Goal: Information Seeking & Learning: Learn about a topic

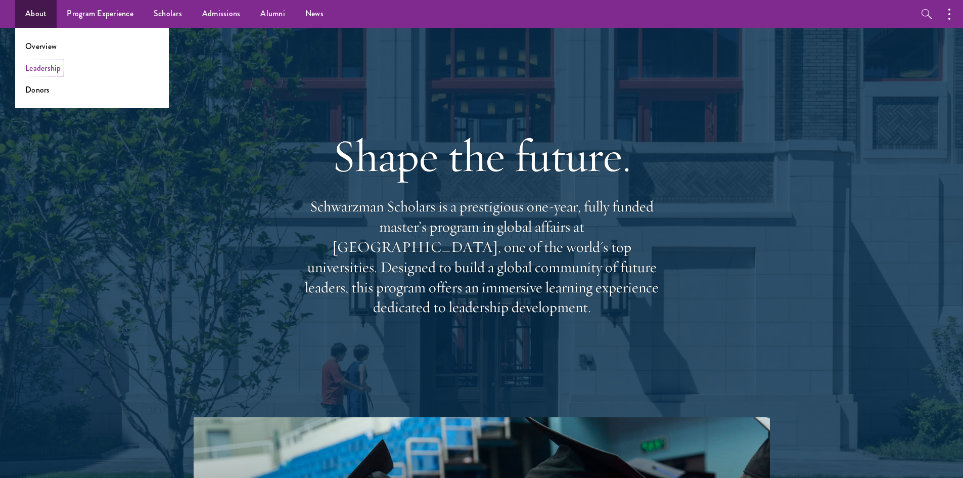
click at [53, 68] on link "Leadership" at bounding box center [43, 68] width 36 height 12
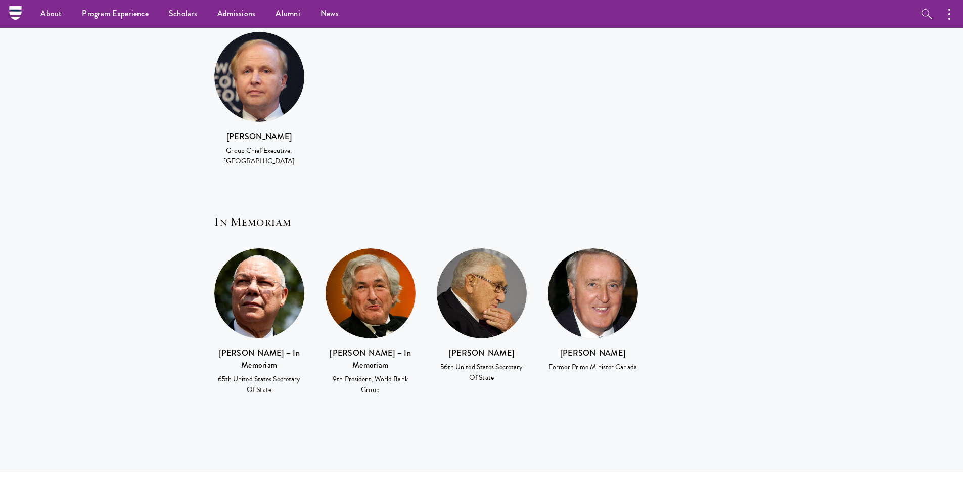
scroll to position [2123, 0]
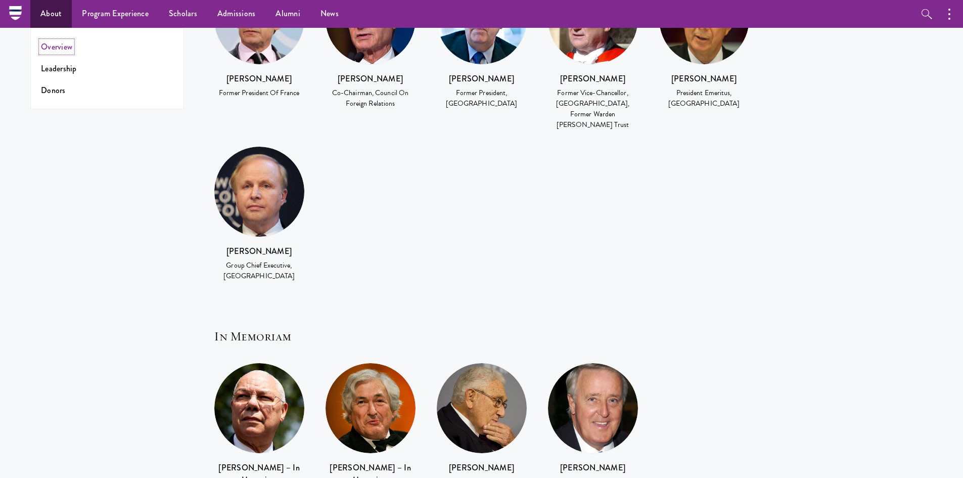
click at [52, 49] on link "Overview" at bounding box center [56, 47] width 31 height 12
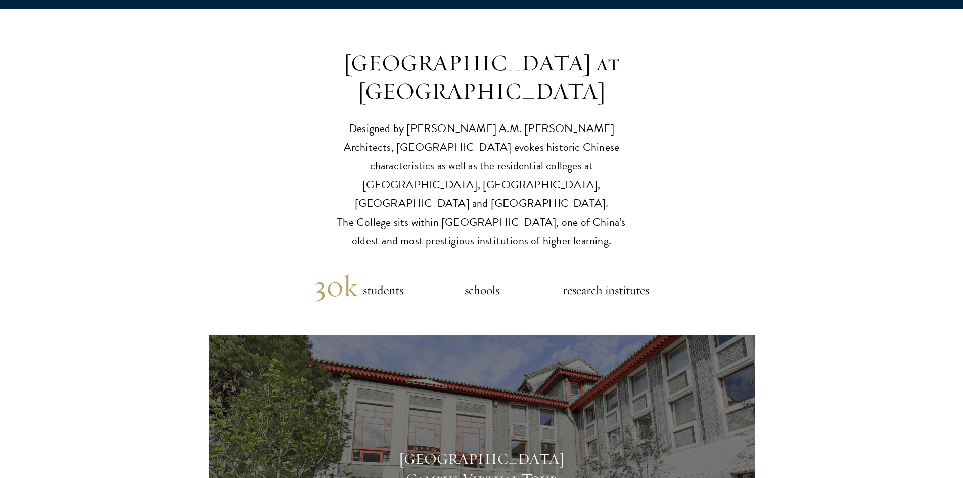
scroll to position [2426, 0]
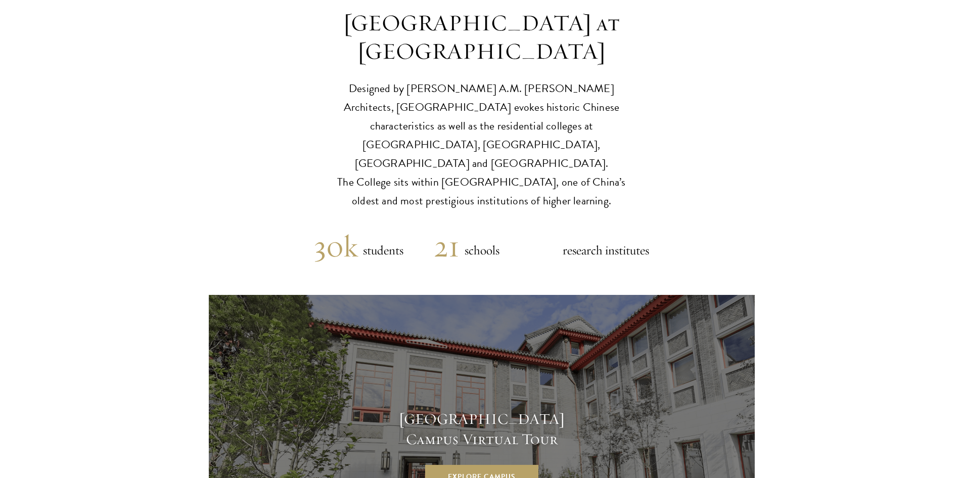
drag, startPoint x: 572, startPoint y: 99, endPoint x: 608, endPoint y: 81, distance: 39.8
click at [588, 88] on p "Designed by Robert A.M. Stern Architects, Schwarzman College evokes historic Ch…" at bounding box center [481, 144] width 313 height 131
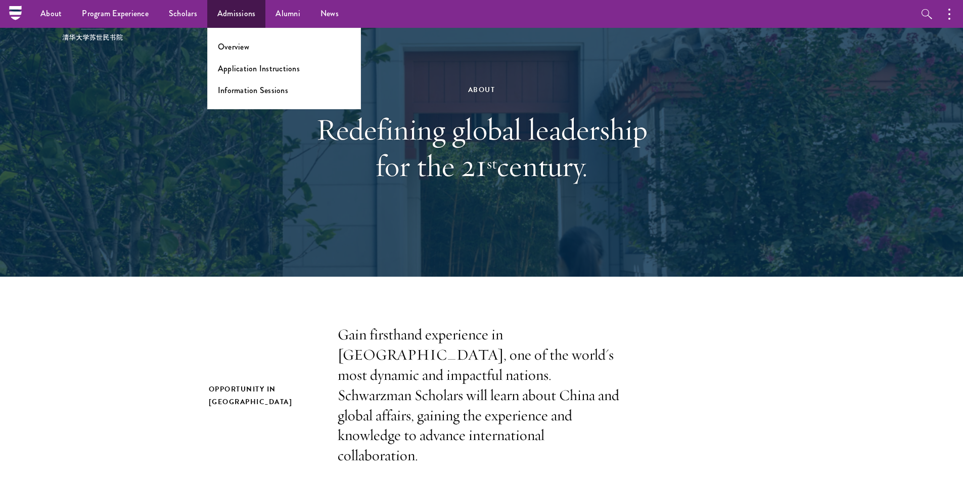
scroll to position [0, 0]
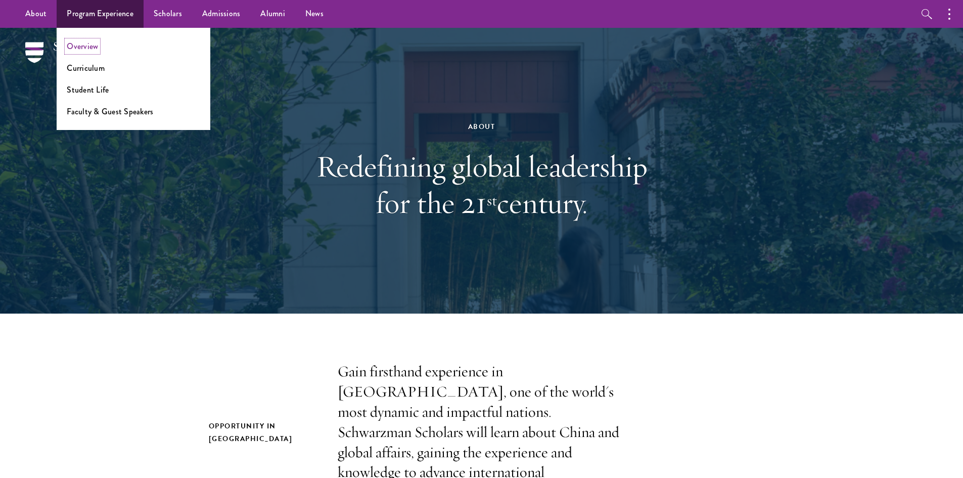
click at [88, 49] on link "Overview" at bounding box center [82, 46] width 31 height 12
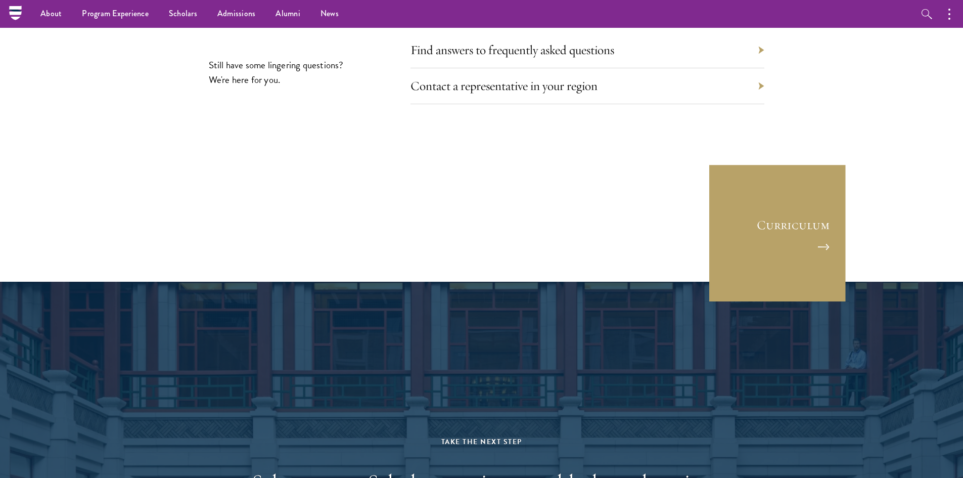
scroll to position [4600, 0]
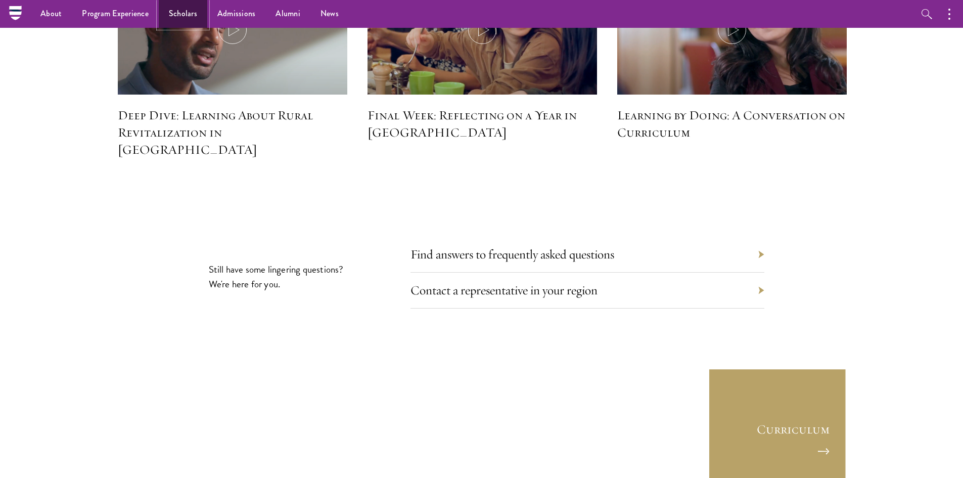
click at [176, 13] on link "Scholars" at bounding box center [183, 14] width 49 height 28
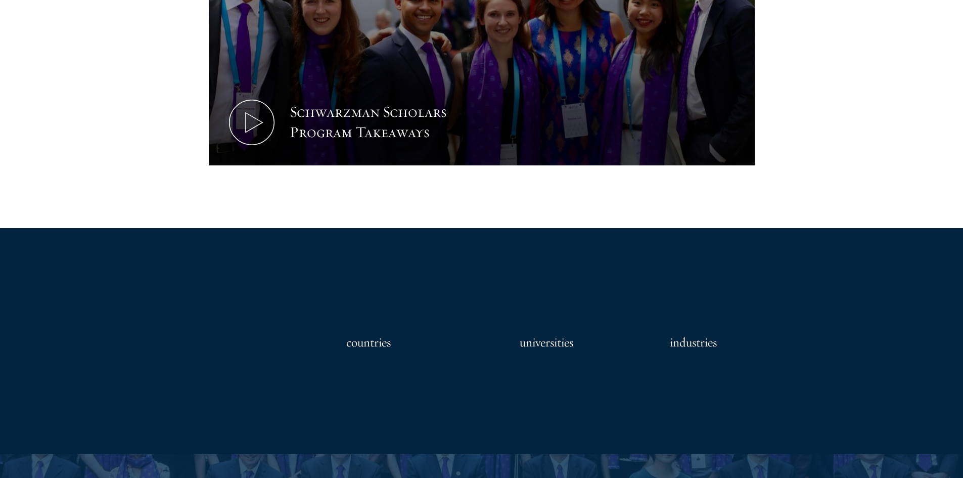
scroll to position [809, 0]
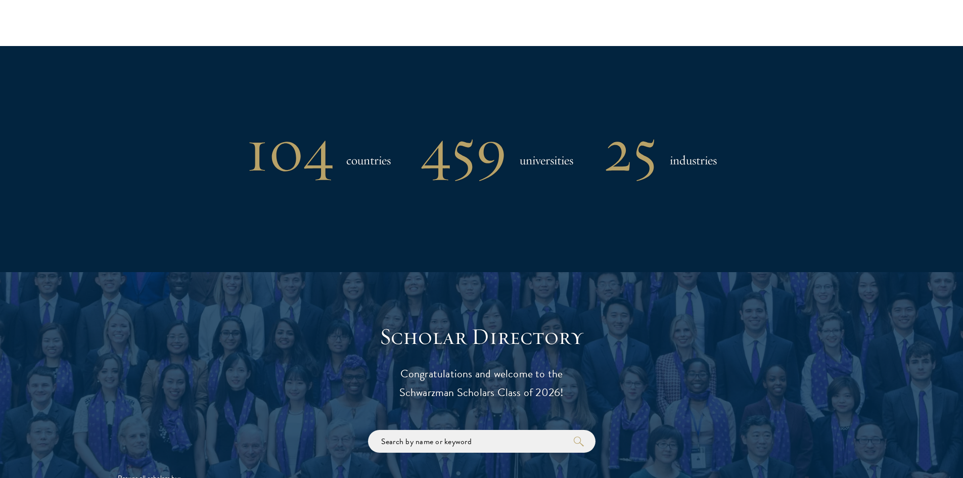
click at [731, 160] on div "104 countries 459 universities 25 industries" at bounding box center [482, 150] width 728 height 53
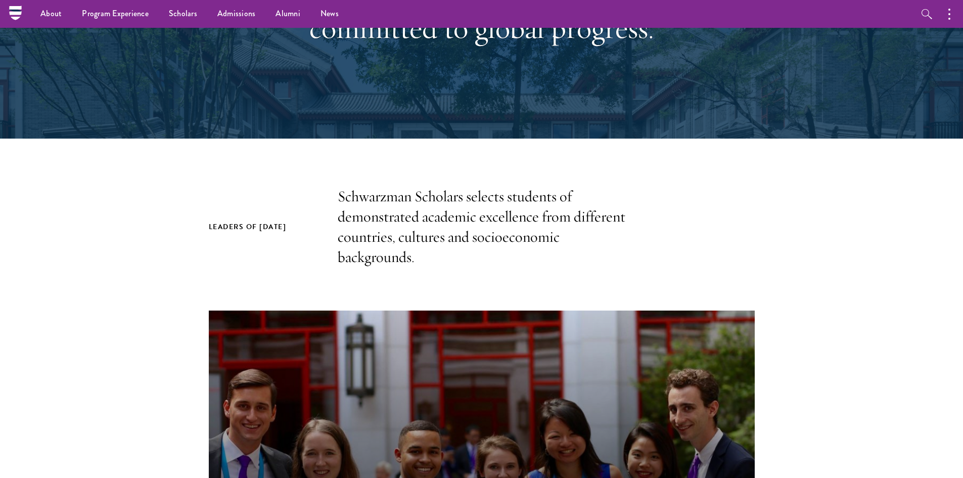
scroll to position [0, 0]
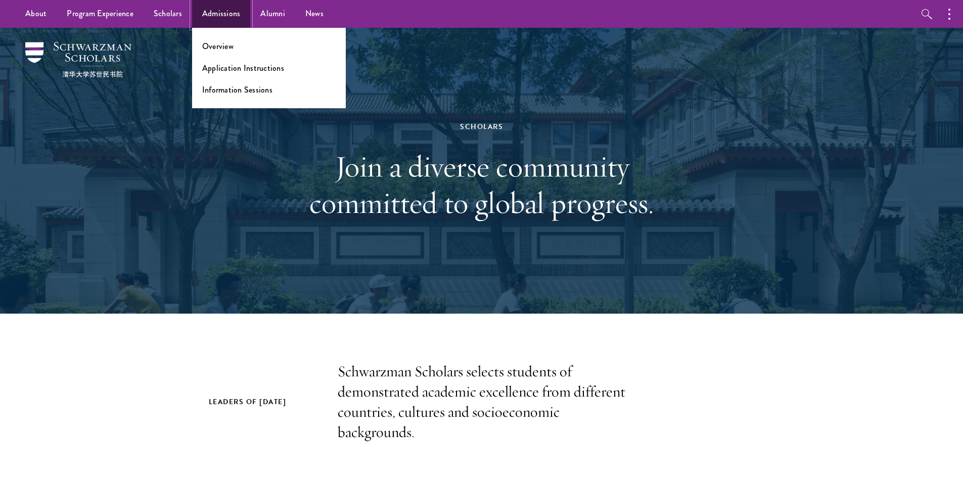
click at [223, 17] on link "Admissions" at bounding box center [221, 14] width 59 height 28
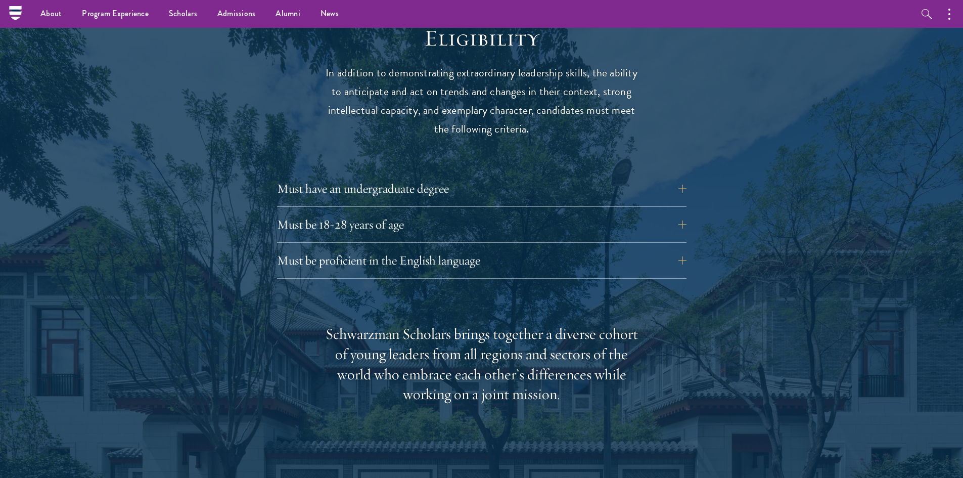
scroll to position [1264, 0]
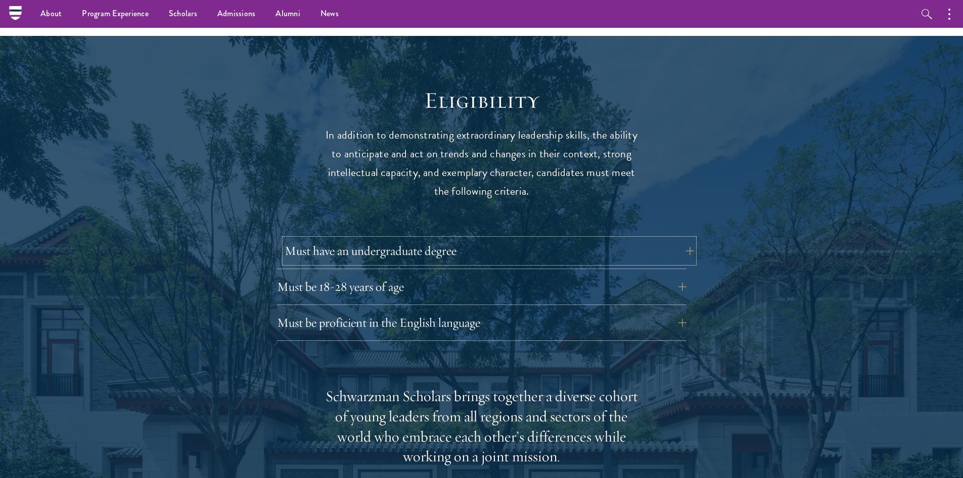
click at [658, 239] on button "Must have an undergraduate degree" at bounding box center [489, 251] width 409 height 24
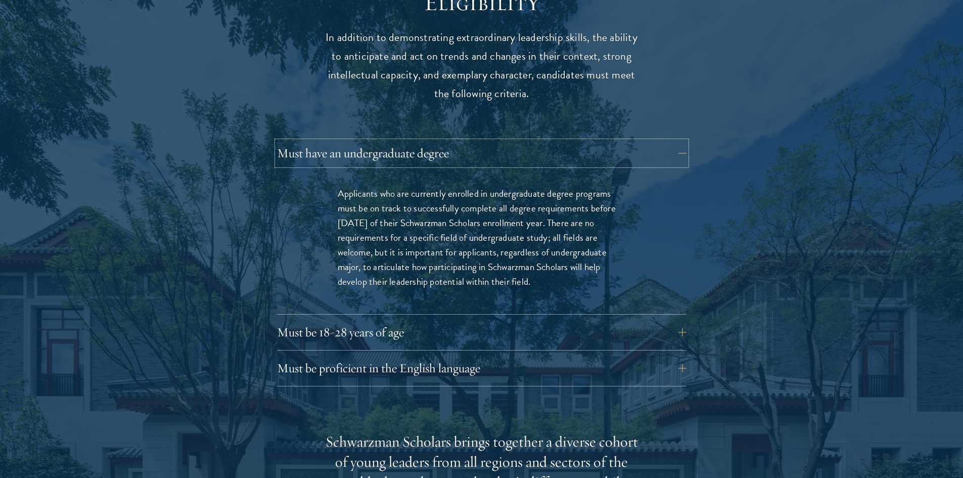
scroll to position [1365, 0]
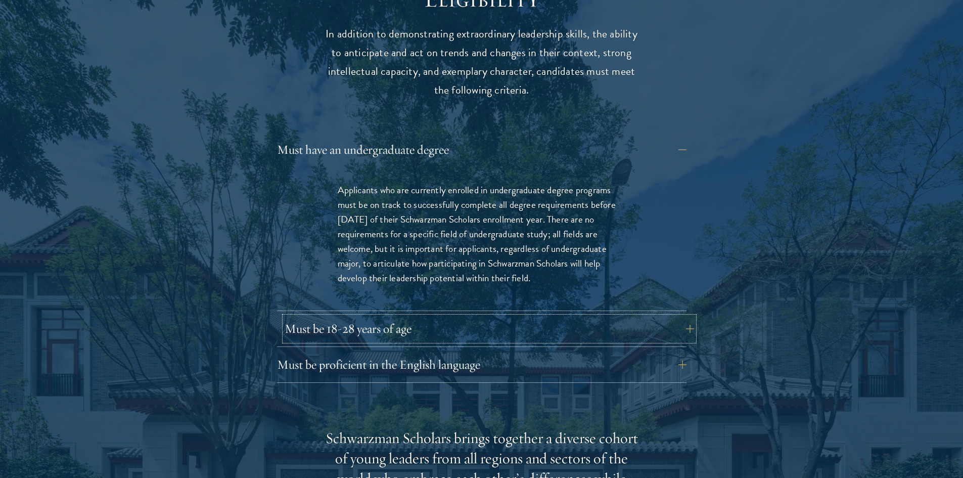
click at [666, 316] on button "Must be 18-28 years of age" at bounding box center [489, 328] width 409 height 24
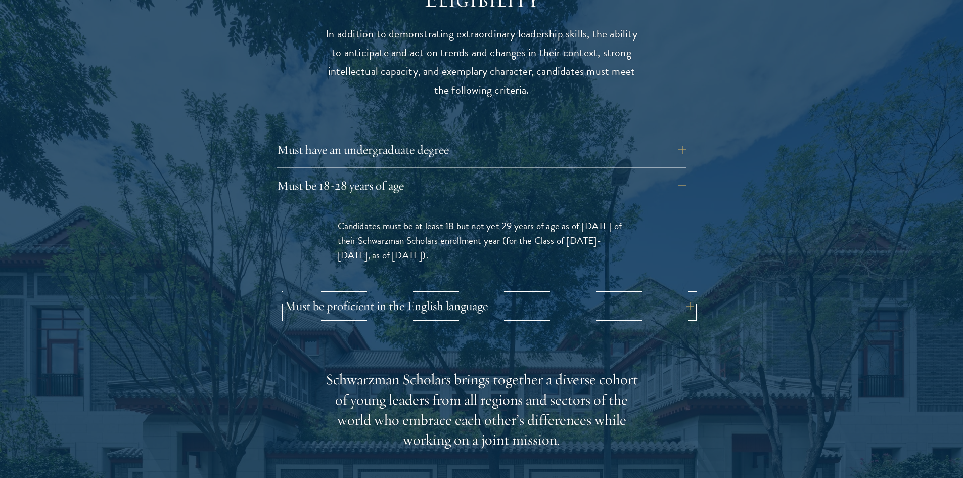
click at [651, 294] on button "Must be proficient in the English language" at bounding box center [489, 306] width 409 height 24
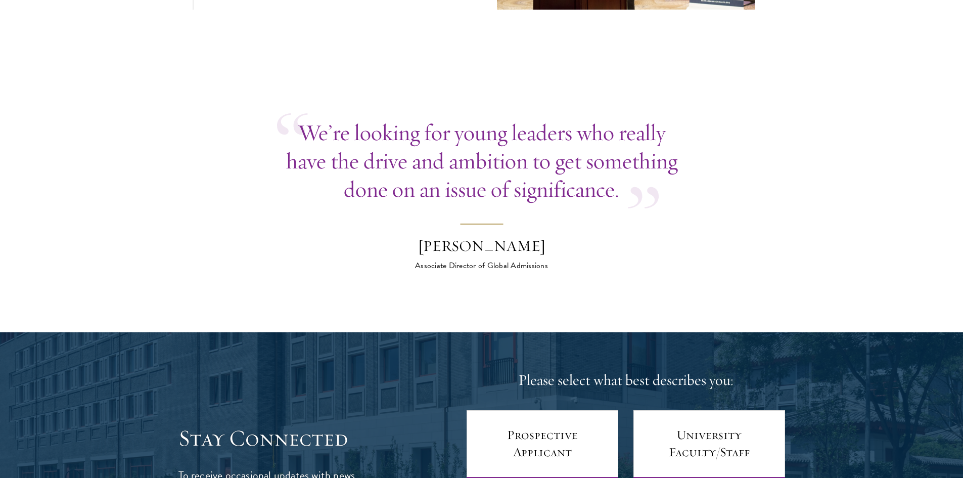
scroll to position [3942, 0]
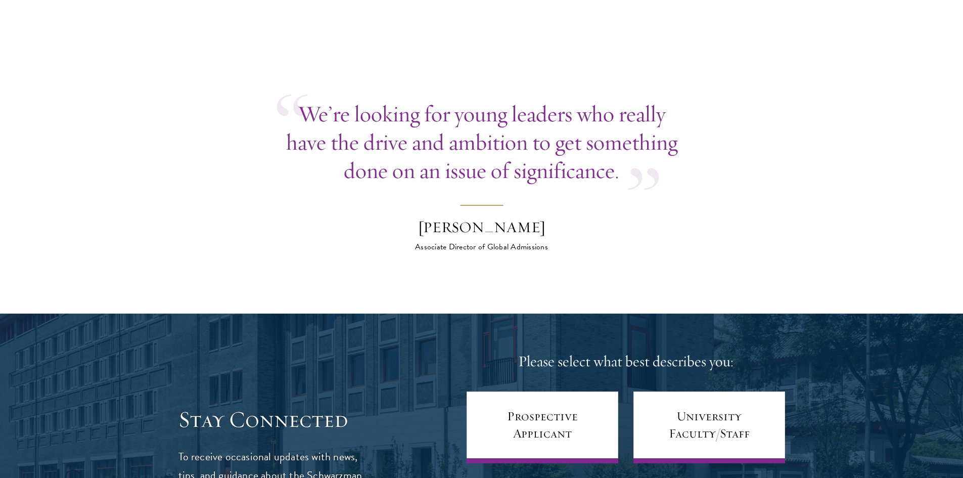
drag, startPoint x: 540, startPoint y: 256, endPoint x: 544, endPoint y: 246, distance: 11.1
click at [281, 162] on p "We’re looking for young leaders who really have the drive and ambition to get s…" at bounding box center [481, 142] width 409 height 85
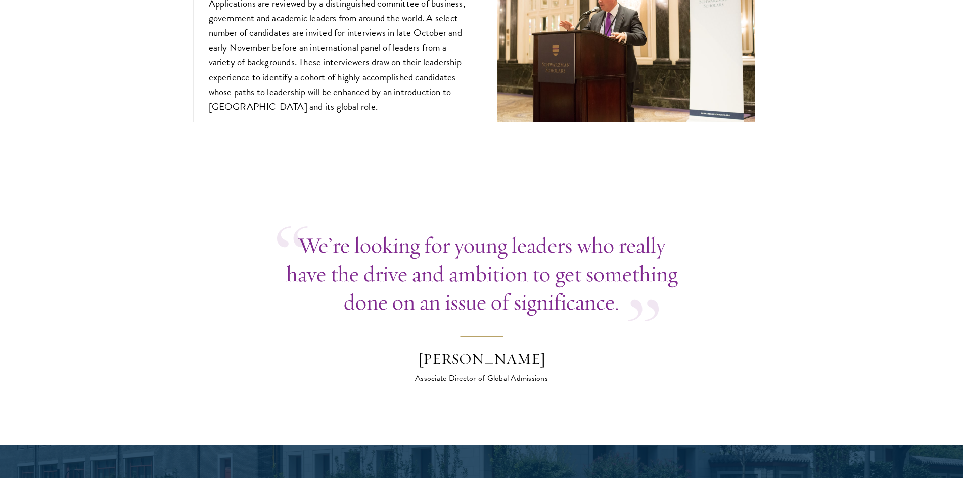
scroll to position [3865, 0]
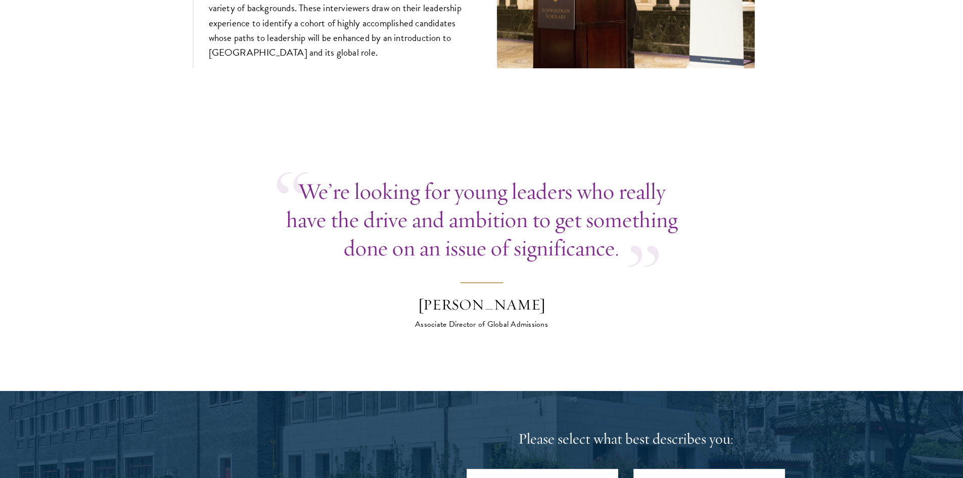
drag, startPoint x: 603, startPoint y: 144, endPoint x: 534, endPoint y: 230, distance: 110.0
click at [343, 177] on p "We’re looking for young leaders who really have the drive and ambition to get s…" at bounding box center [481, 219] width 409 height 85
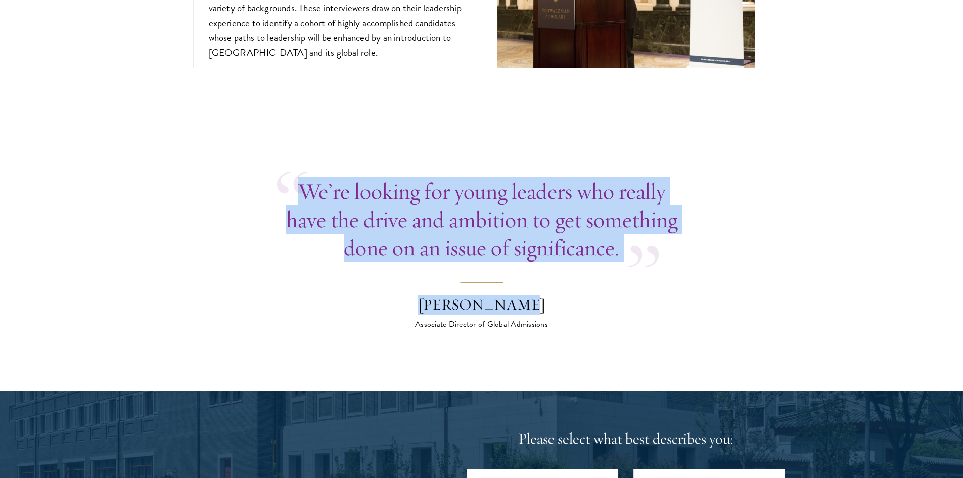
drag, startPoint x: 183, startPoint y: 114, endPoint x: 652, endPoint y: 254, distance: 489.0
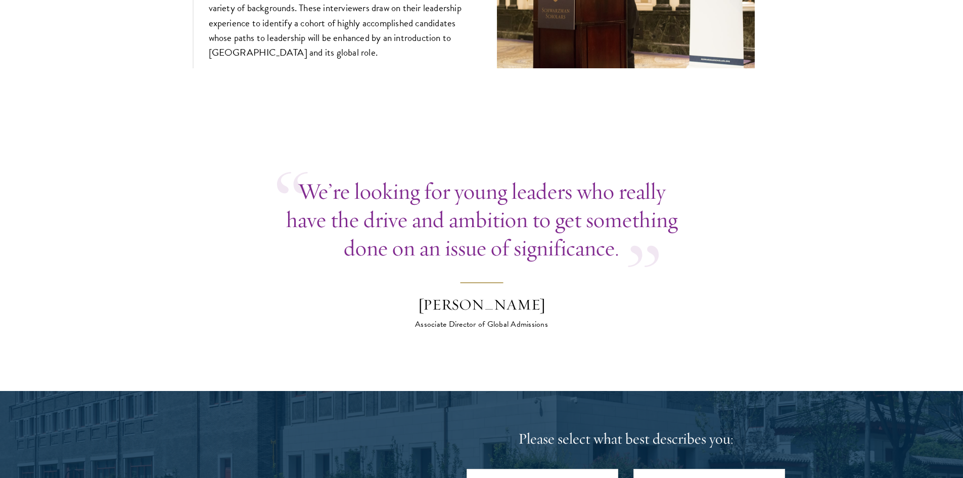
drag, startPoint x: 327, startPoint y: 118, endPoint x: 265, endPoint y: 110, distance: 62.3
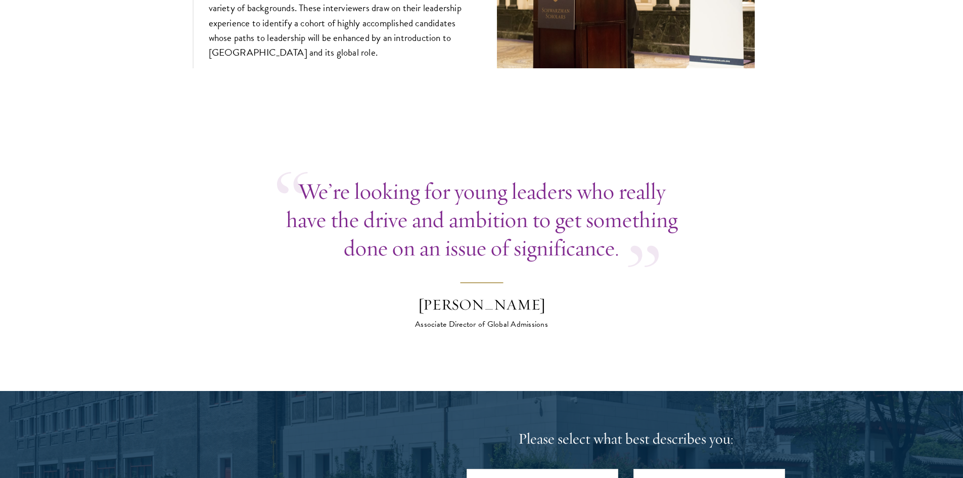
click at [228, 196] on section "We’re looking for young leaders who really have the drive and ambition to get s…" at bounding box center [481, 253] width 963 height 153
click at [186, 213] on section "We’re looking for young leaders who really have the drive and ambition to get s…" at bounding box center [481, 253] width 963 height 153
click at [435, 177] on p "We’re looking for young leaders who really have the drive and ambition to get s…" at bounding box center [481, 219] width 409 height 85
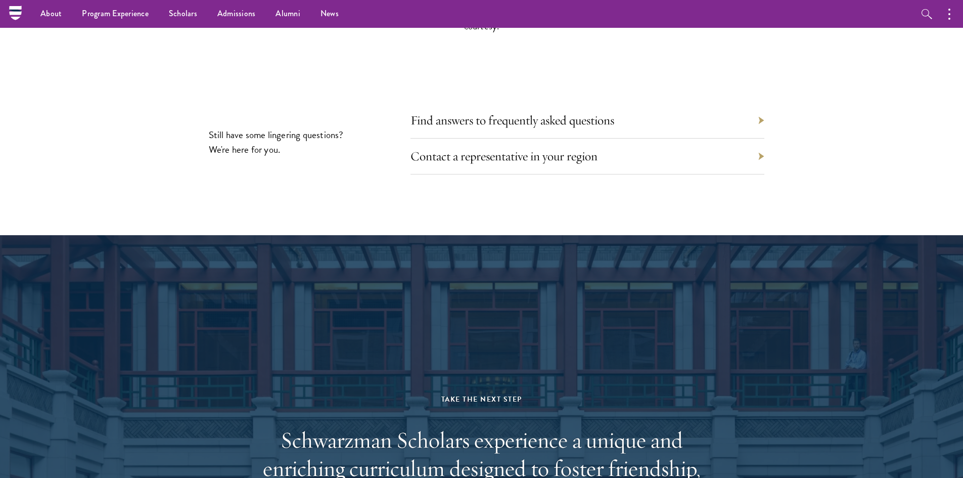
scroll to position [4724, 0]
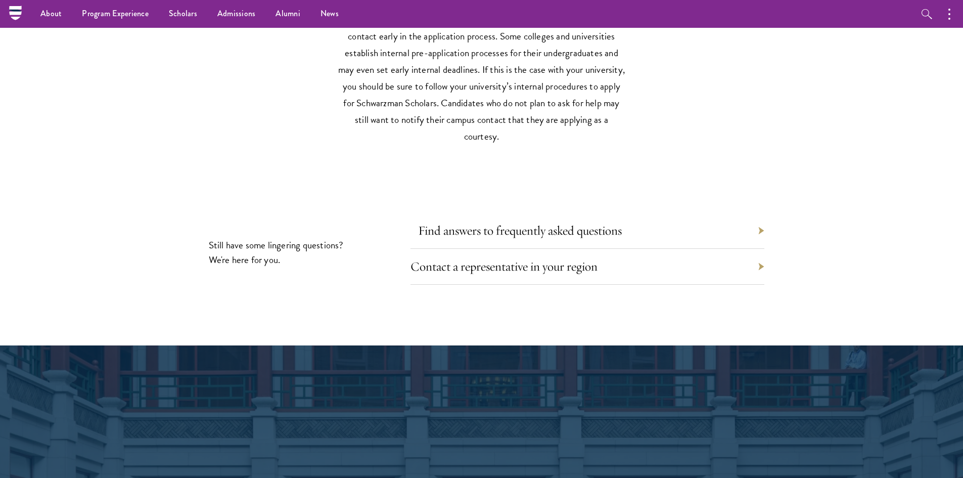
drag, startPoint x: 519, startPoint y: 194, endPoint x: 555, endPoint y: 214, distance: 42.1
click at [548, 213] on div "Find answers to frequently asked questions" at bounding box center [587, 231] width 354 height 36
click at [549, 222] on link "Find answers to frequently asked questions" at bounding box center [520, 230] width 204 height 16
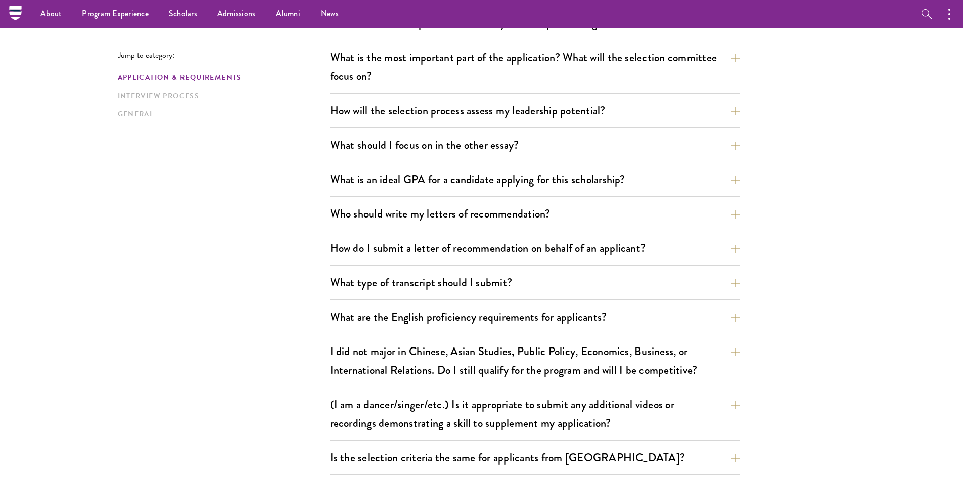
scroll to position [202, 0]
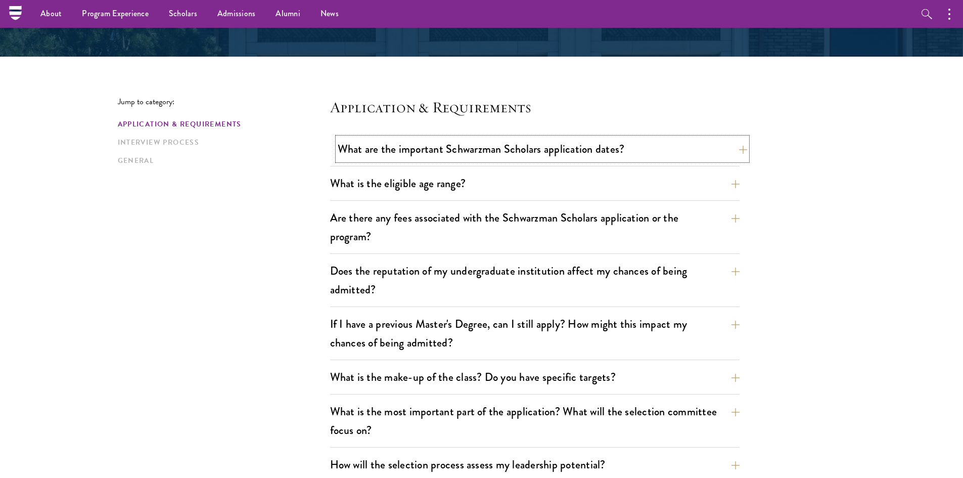
click at [615, 153] on button "What are the important Schwarzman Scholars application dates?" at bounding box center [542, 148] width 409 height 23
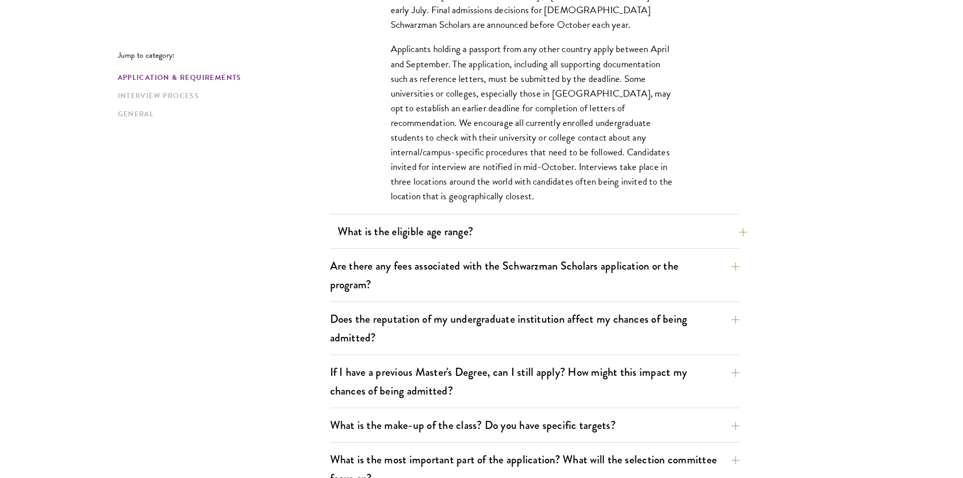
scroll to position [455, 0]
click at [434, 235] on button "What is the eligible age range?" at bounding box center [542, 230] width 409 height 23
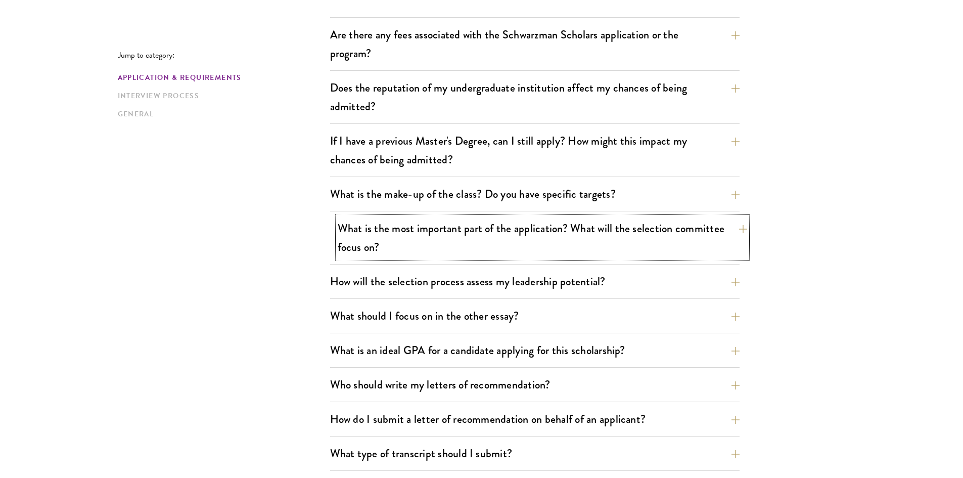
click at [643, 231] on button "What is the most important part of the application? What will the selection com…" at bounding box center [542, 237] width 409 height 41
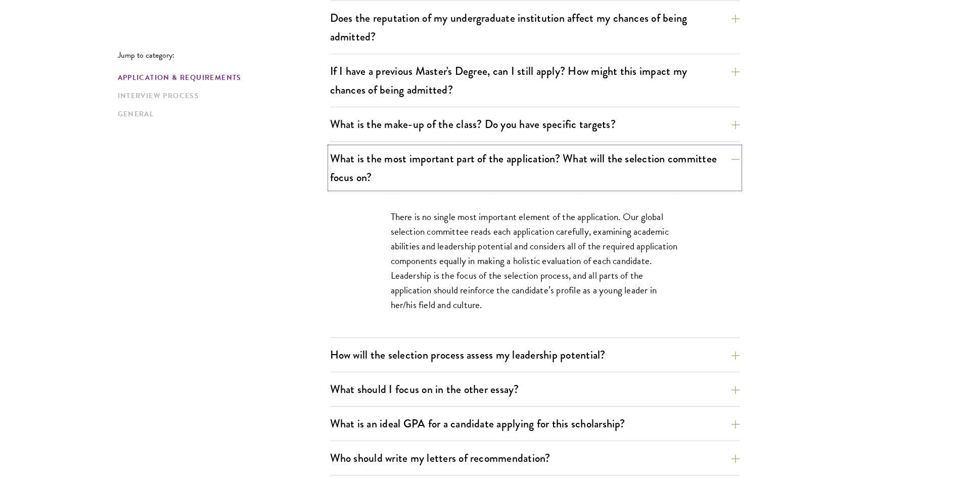
scroll to position [556, 0]
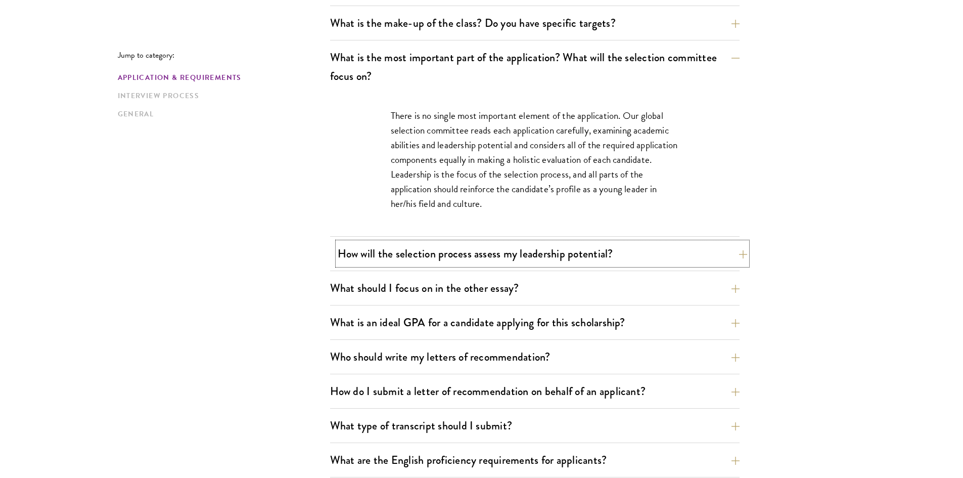
click at [425, 263] on button "How will the selection process assess my leadership potential?" at bounding box center [542, 253] width 409 height 23
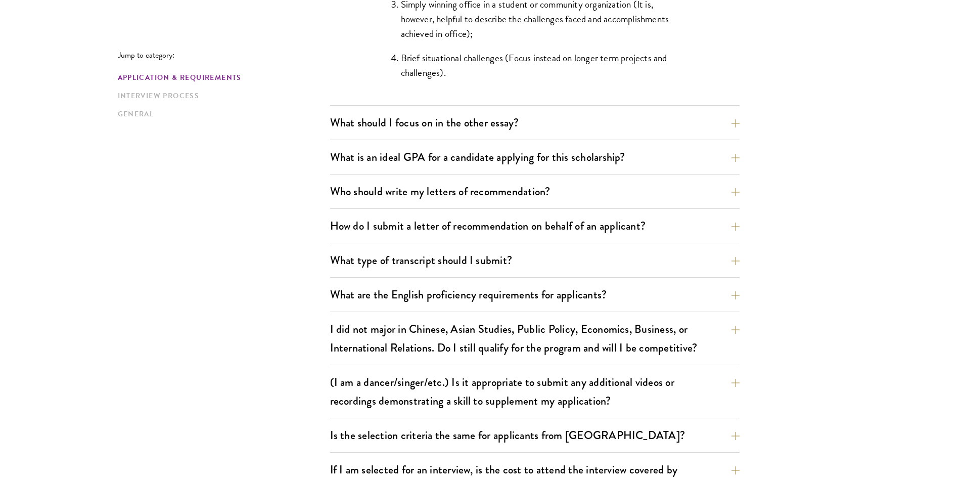
scroll to position [1112, 0]
click at [488, 345] on button "I did not major in Chinese, Asian Studies, Public Policy, Economics, Business, …" at bounding box center [542, 336] width 409 height 41
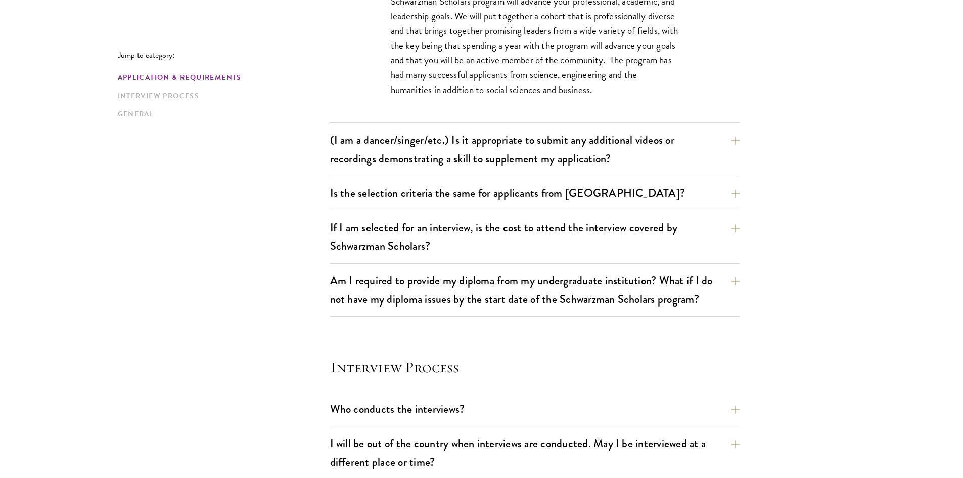
scroll to position [859, 0]
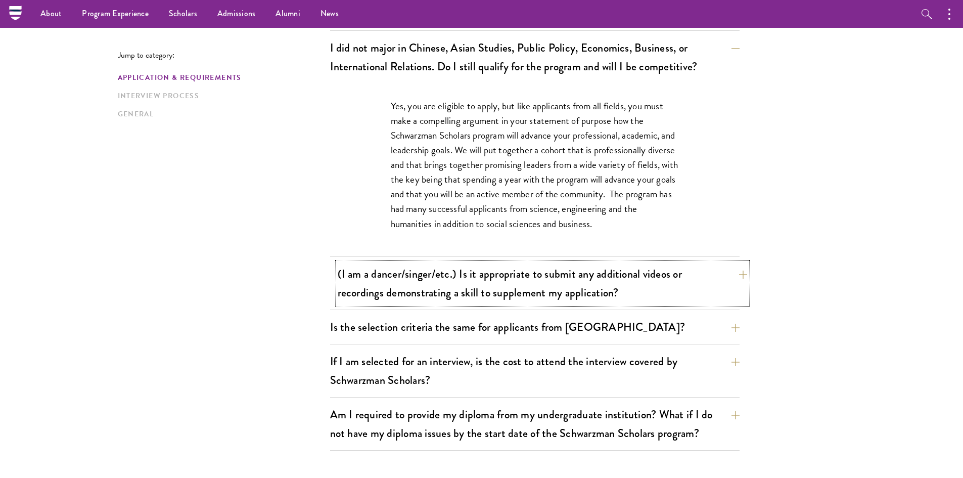
click at [435, 271] on button "(I am a dancer/singer/etc.) Is it appropriate to submit any additional videos o…" at bounding box center [542, 282] width 409 height 41
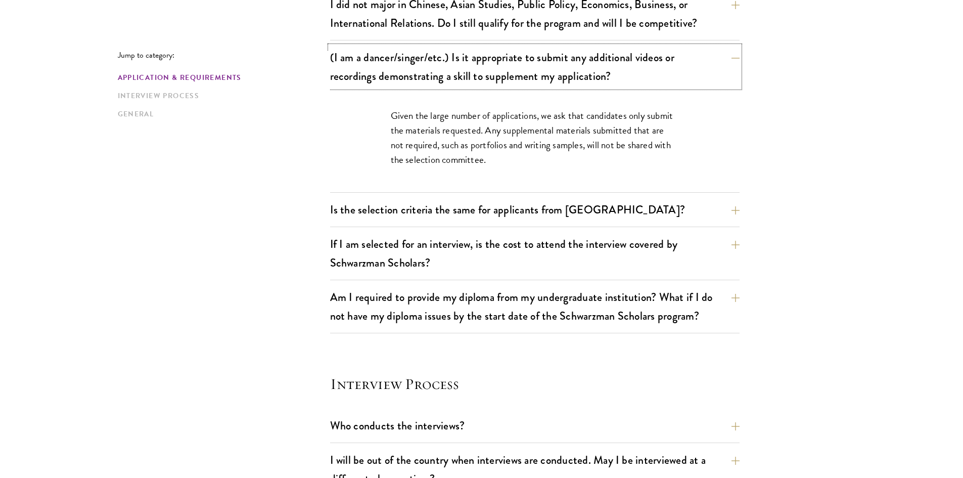
scroll to position [960, 0]
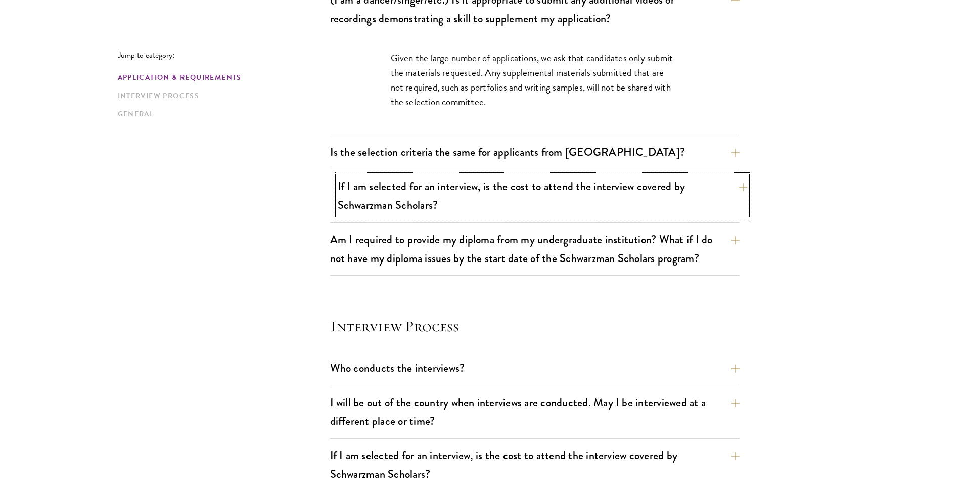
click at [605, 197] on button "If I am selected for an interview, is the cost to attend the interview covered …" at bounding box center [542, 195] width 409 height 41
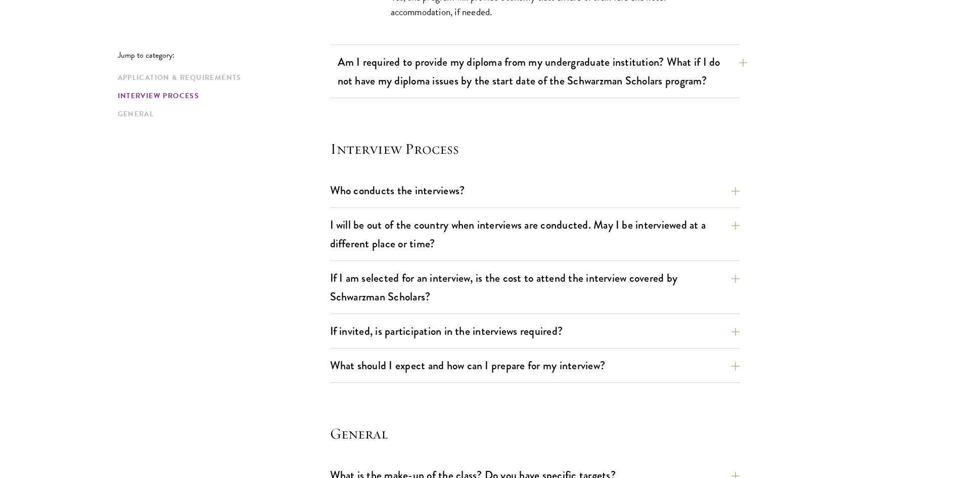
scroll to position [1112, 0]
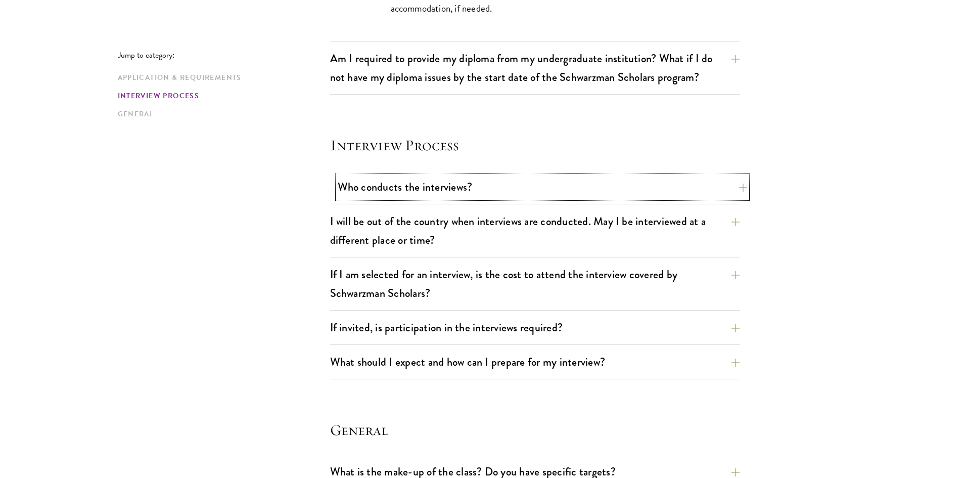
click at [449, 191] on button "Who conducts the interviews?" at bounding box center [542, 186] width 409 height 23
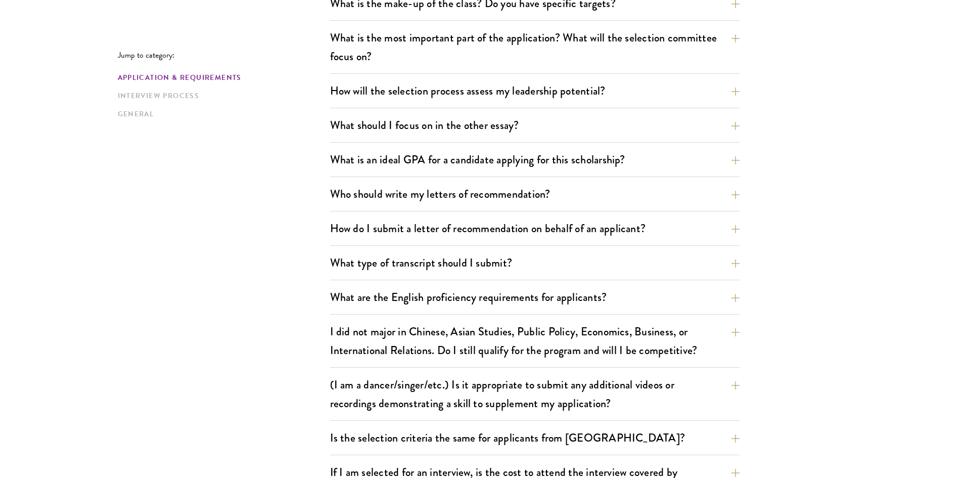
scroll to position [0, 0]
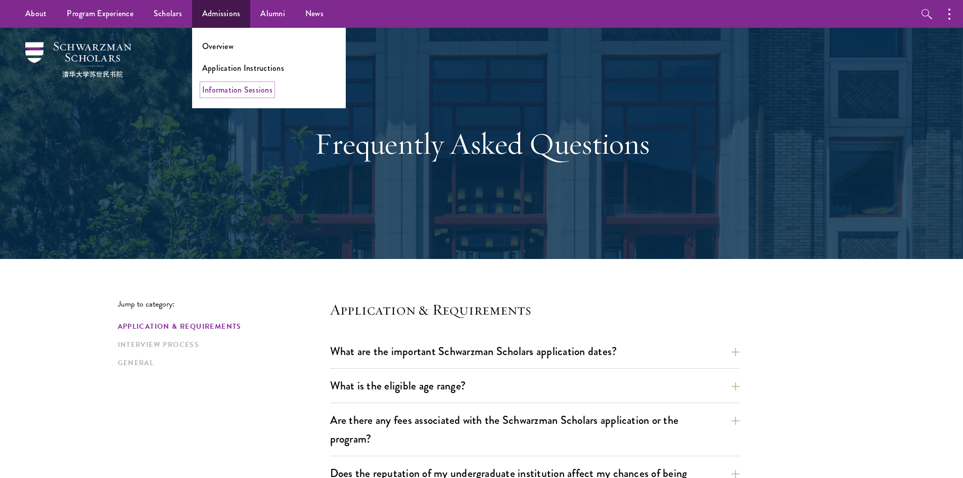
click at [222, 91] on link "Information Sessions" at bounding box center [237, 90] width 70 height 12
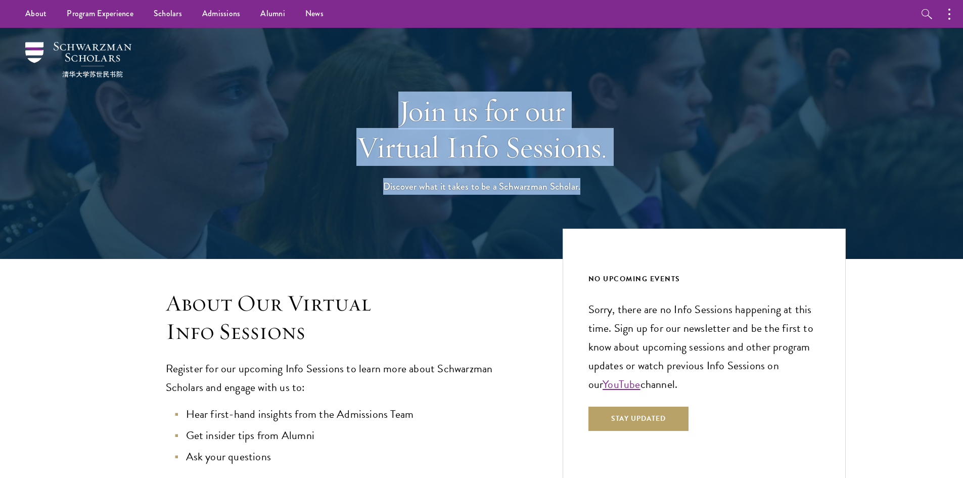
drag, startPoint x: 585, startPoint y: 187, endPoint x: 304, endPoint y: 108, distance: 292.0
click at [304, 108] on div "Join us for our Virtual Info Sessions. Discover what it takes to be a Schwarzma…" at bounding box center [482, 143] width 728 height 231
click at [458, 130] on h1 "Join us for our Virtual Info Sessions." at bounding box center [481, 128] width 349 height 73
drag, startPoint x: 430, startPoint y: 163, endPoint x: 343, endPoint y: 121, distance: 96.8
click at [343, 121] on div "Join us for our Virtual Info Sessions. Discover what it takes to be a Schwarzma…" at bounding box center [481, 143] width 349 height 203
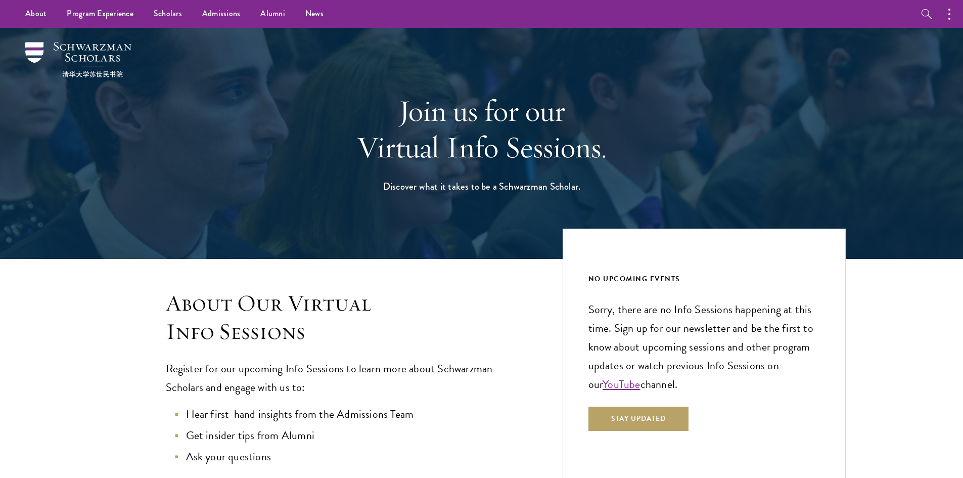
click at [400, 284] on div "About Our Virtual Info Sessions Register for our upcoming Info Sessions to lear…" at bounding box center [482, 378] width 728 height 238
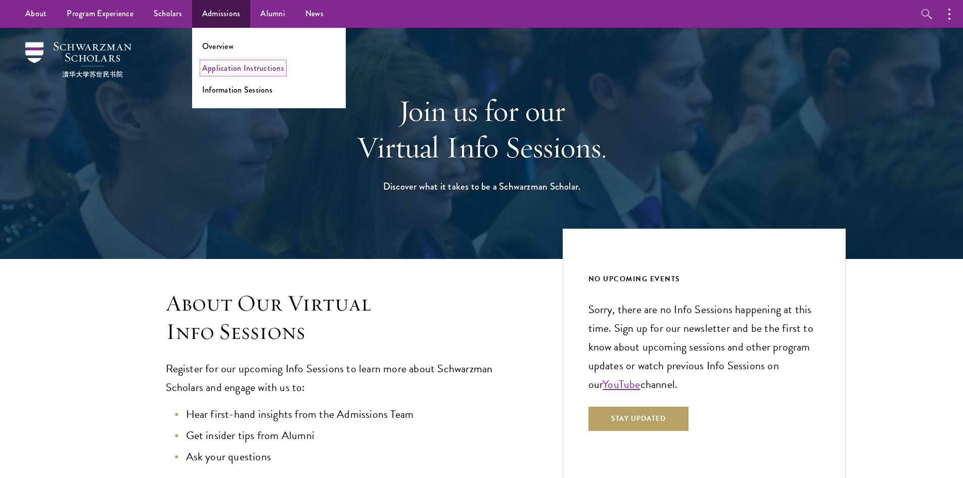
click at [233, 70] on link "Application Instructions" at bounding box center [243, 68] width 82 height 12
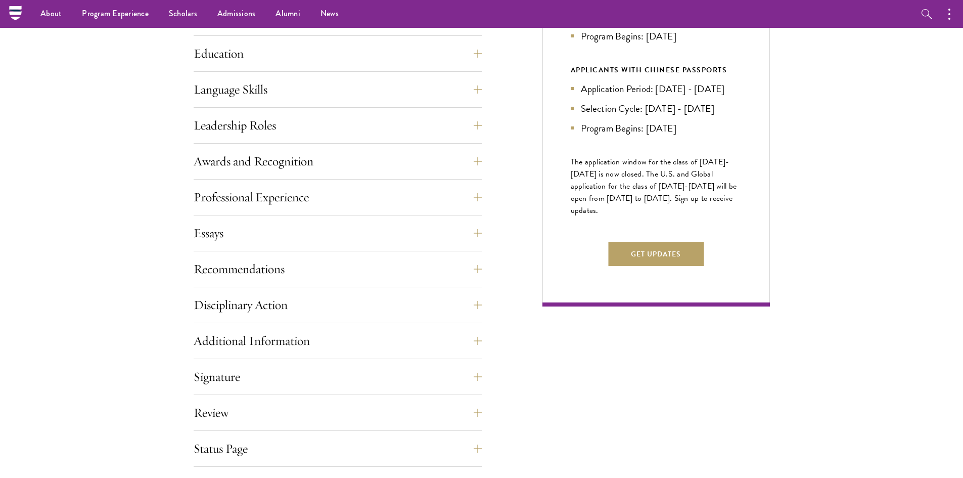
scroll to position [303, 0]
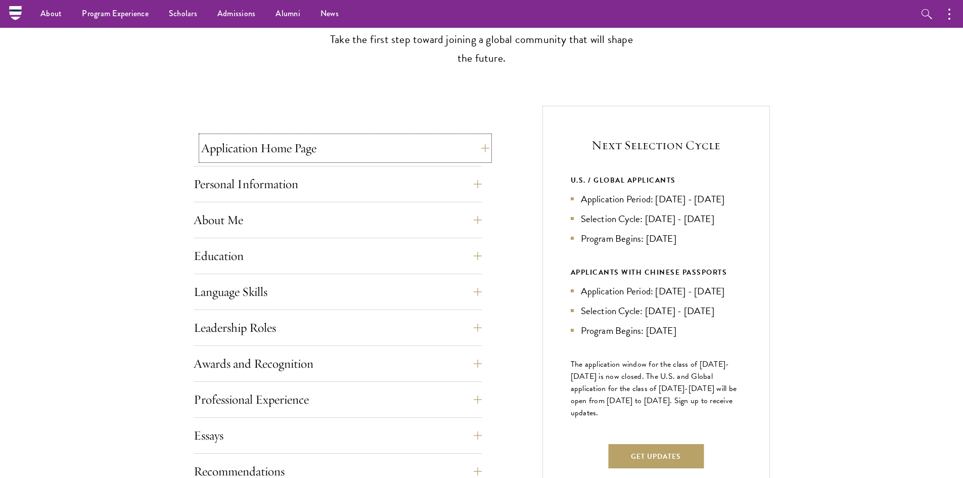
click at [466, 157] on button "Application Home Page" at bounding box center [345, 148] width 288 height 24
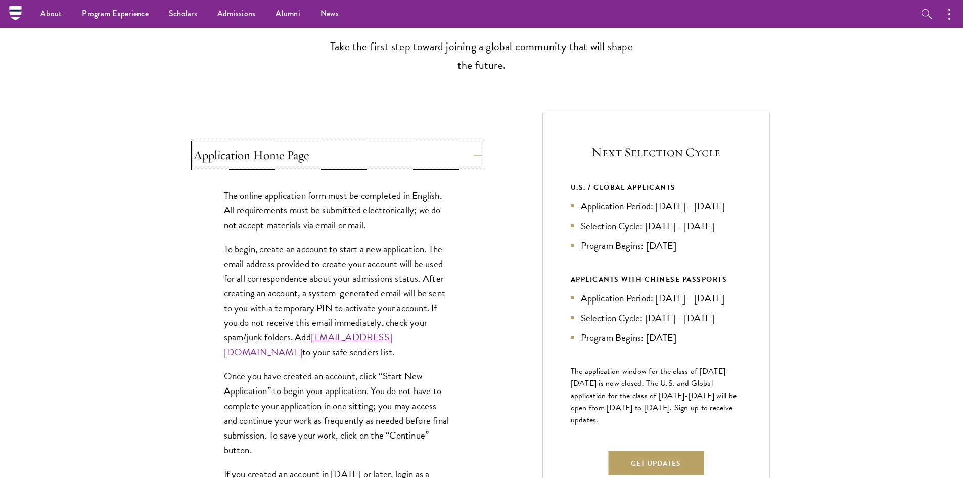
scroll to position [0, 0]
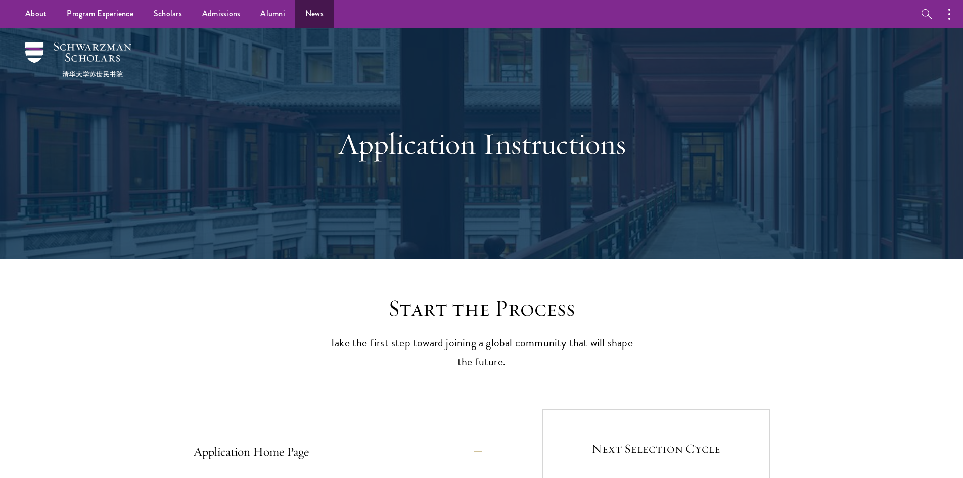
click at [305, 18] on link "News" at bounding box center [314, 14] width 38 height 28
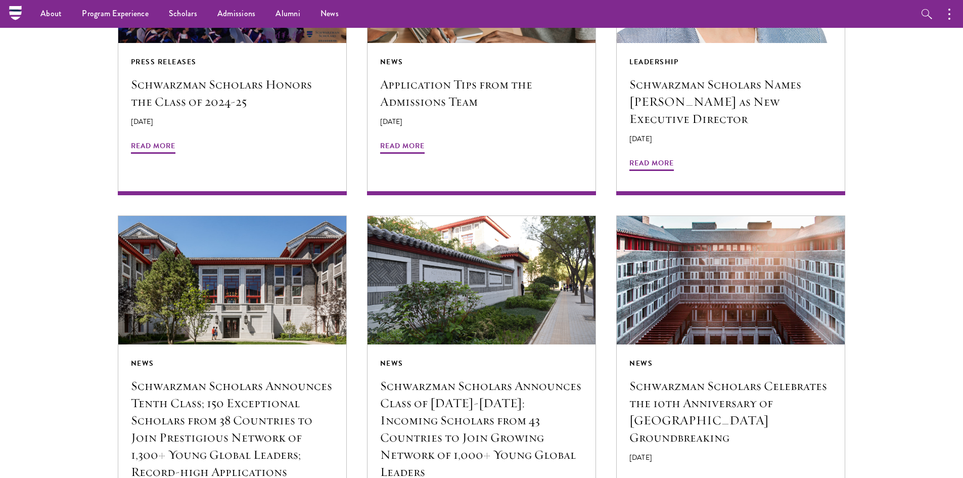
scroll to position [859, 0]
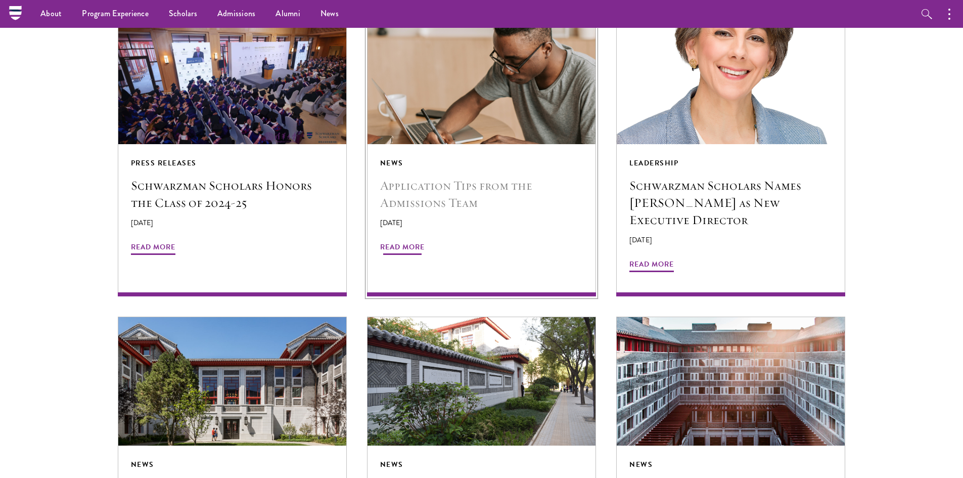
click at [466, 192] on h5 "Application Tips from the Admissions Team" at bounding box center [481, 194] width 203 height 34
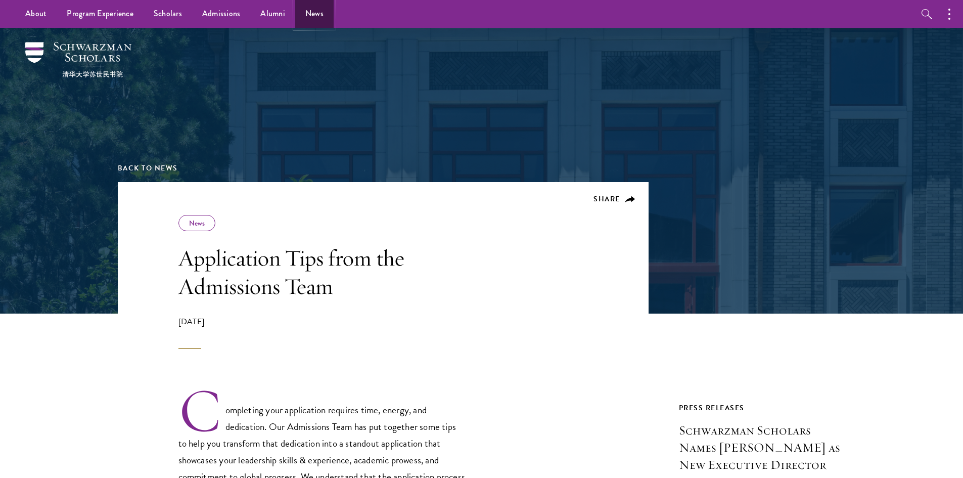
click at [327, 14] on link "News" at bounding box center [314, 14] width 38 height 28
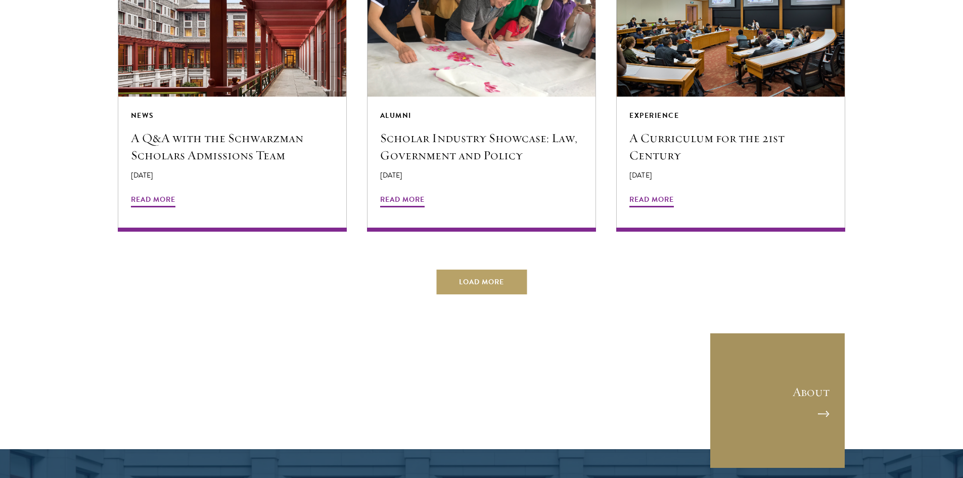
scroll to position [2022, 0]
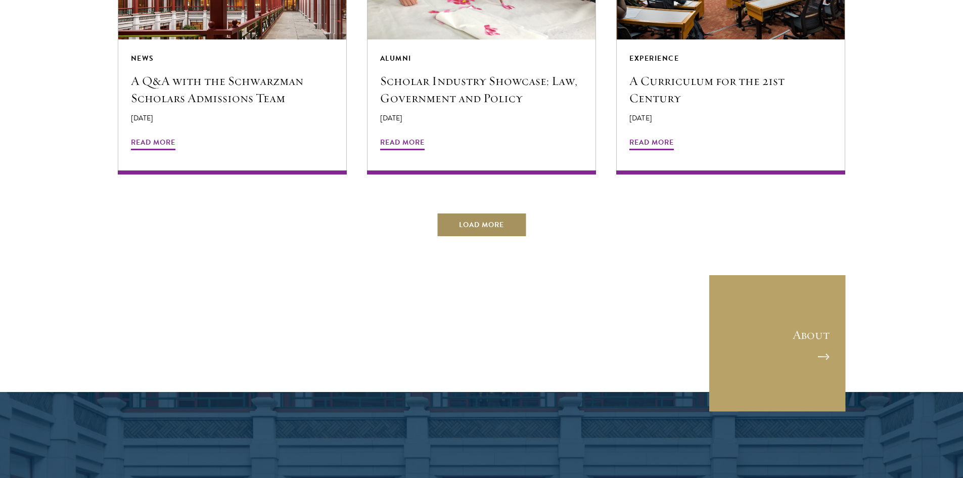
click at [495, 212] on button "Load More" at bounding box center [481, 224] width 90 height 24
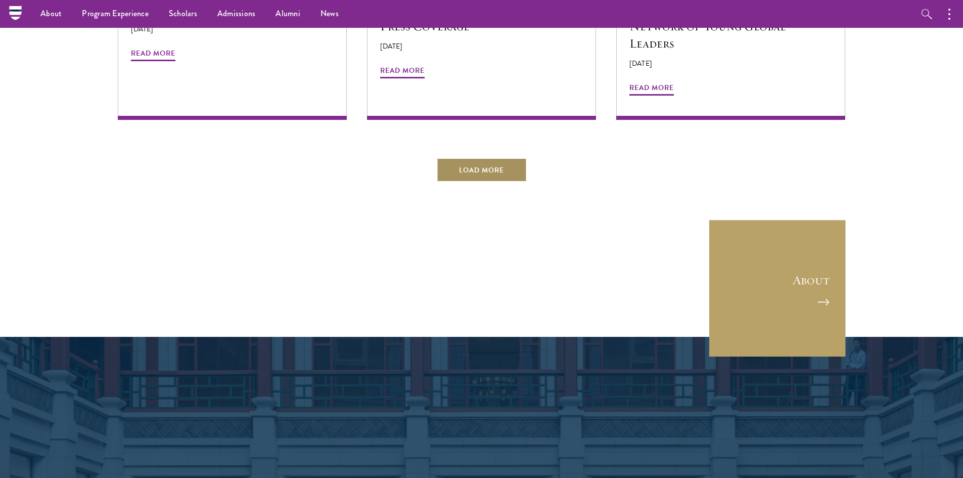
scroll to position [2426, 0]
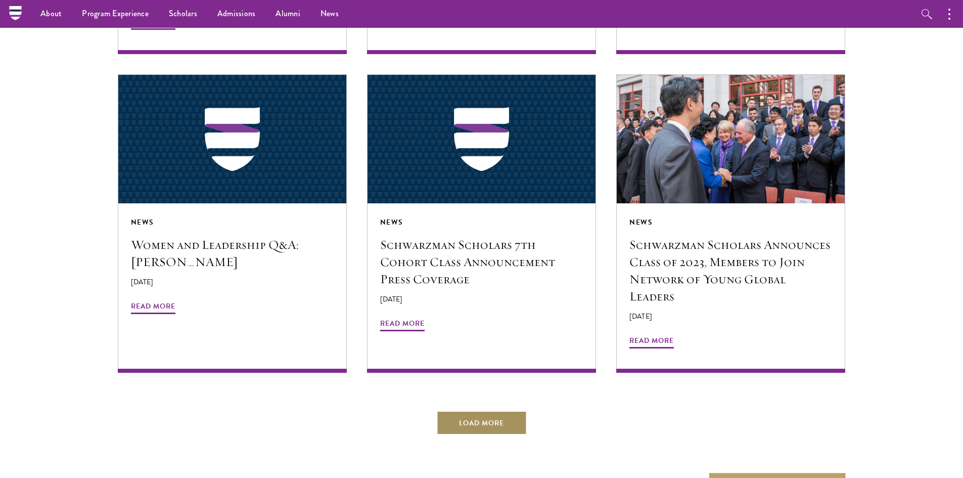
click at [486, 410] on button "Load More" at bounding box center [481, 422] width 90 height 24
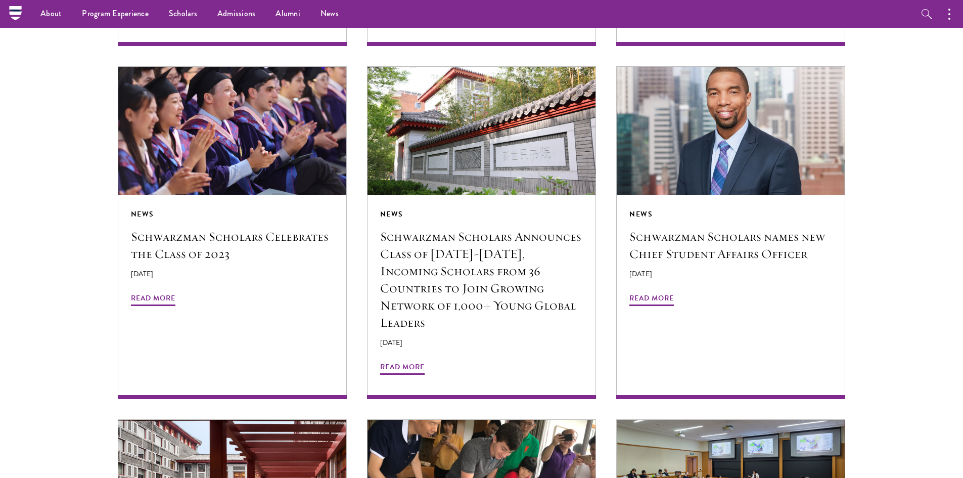
scroll to position [1213, 0]
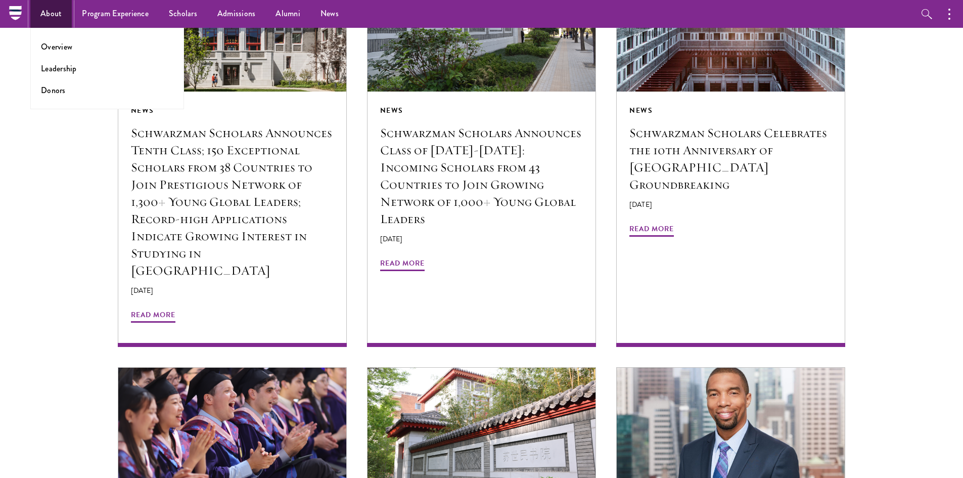
click at [53, 11] on link "About" at bounding box center [50, 14] width 41 height 28
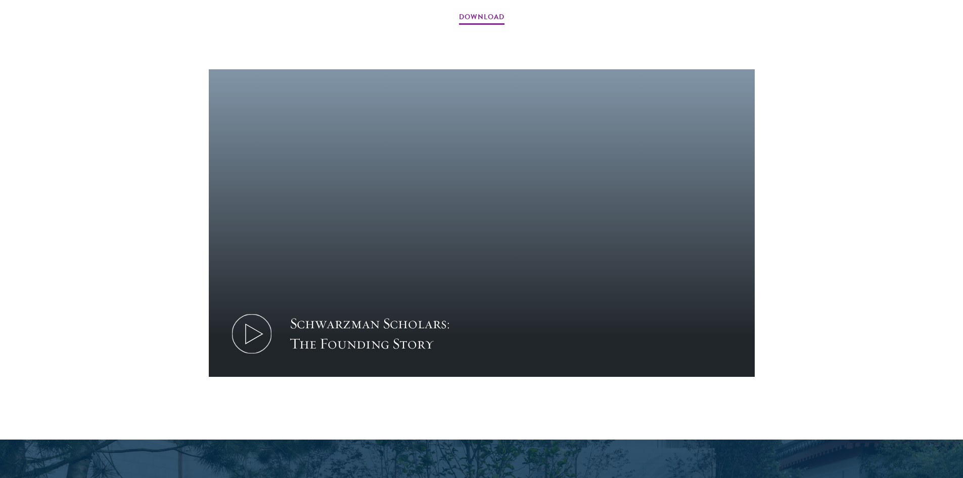
scroll to position [1314, 0]
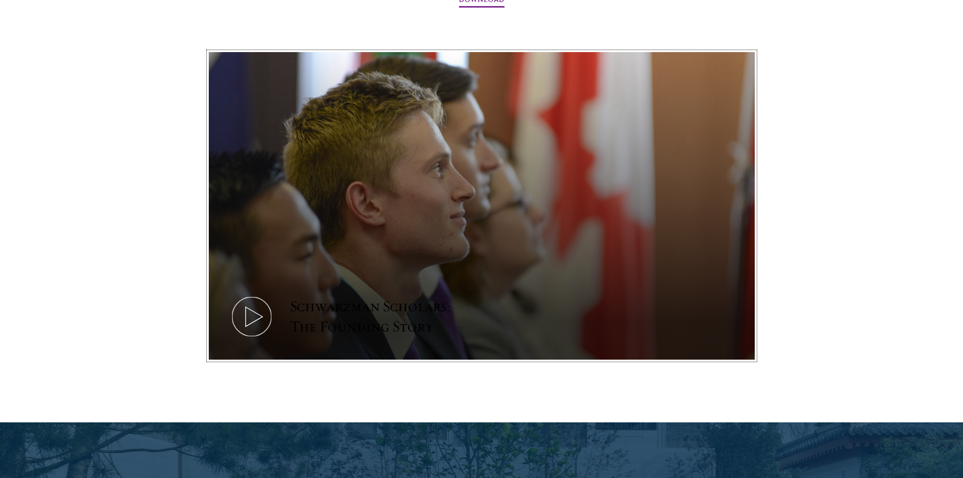
click at [244, 294] on icon at bounding box center [251, 316] width 45 height 45
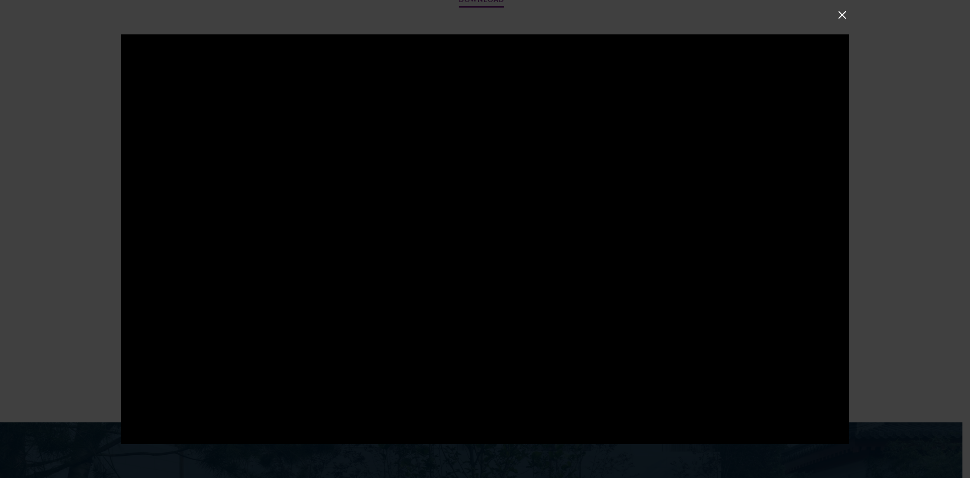
click at [848, 9] on button at bounding box center [842, 14] width 13 height 13
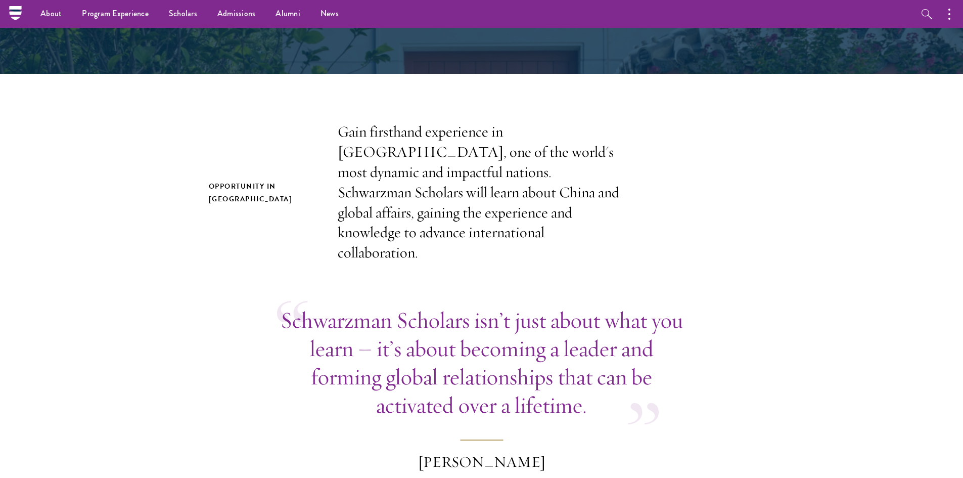
scroll to position [0, 0]
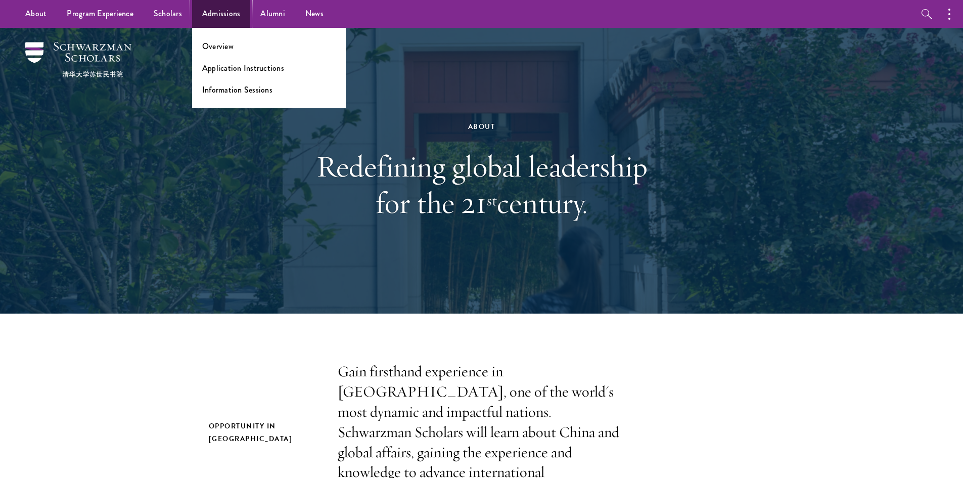
click at [215, 14] on link "Admissions" at bounding box center [221, 14] width 59 height 28
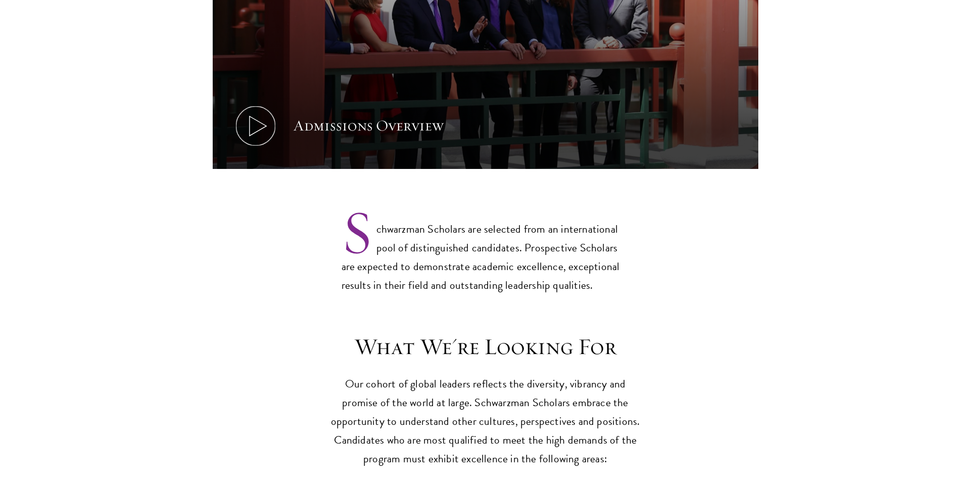
scroll to position [556, 0]
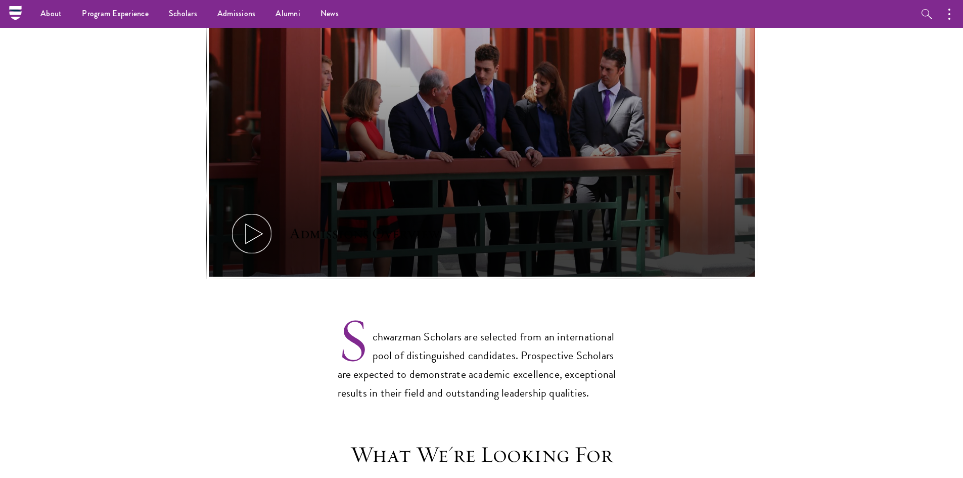
click at [256, 224] on use at bounding box center [253, 234] width 17 height 20
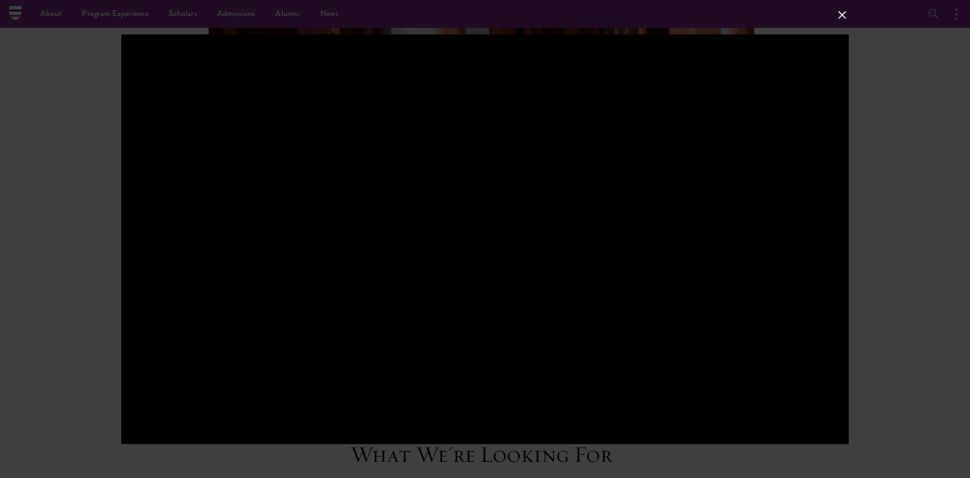
click at [837, 20] on button at bounding box center [842, 14] width 13 height 13
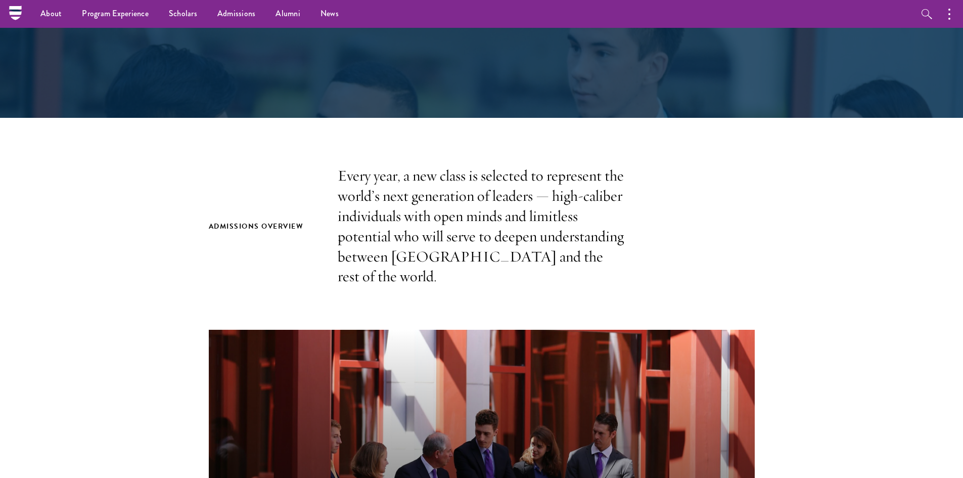
scroll to position [0, 0]
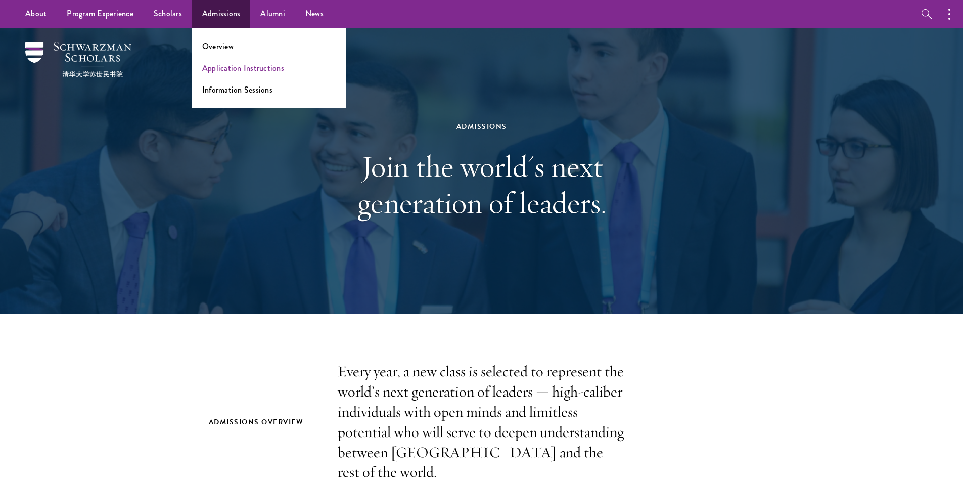
click at [230, 67] on link "Application Instructions" at bounding box center [243, 68] width 82 height 12
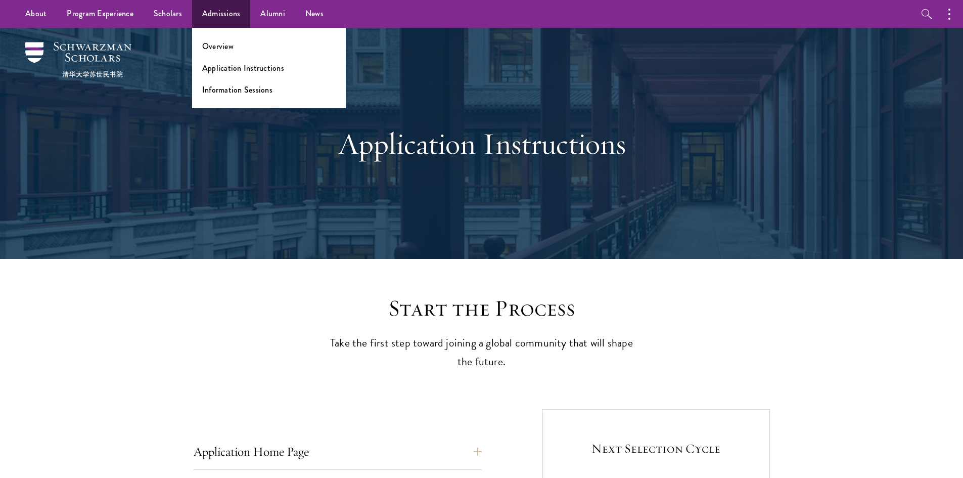
click at [233, 96] on ul "Overview Application Instructions Information Sessions" at bounding box center [269, 68] width 154 height 80
click at [216, 88] on link "Information Sessions" at bounding box center [237, 90] width 70 height 12
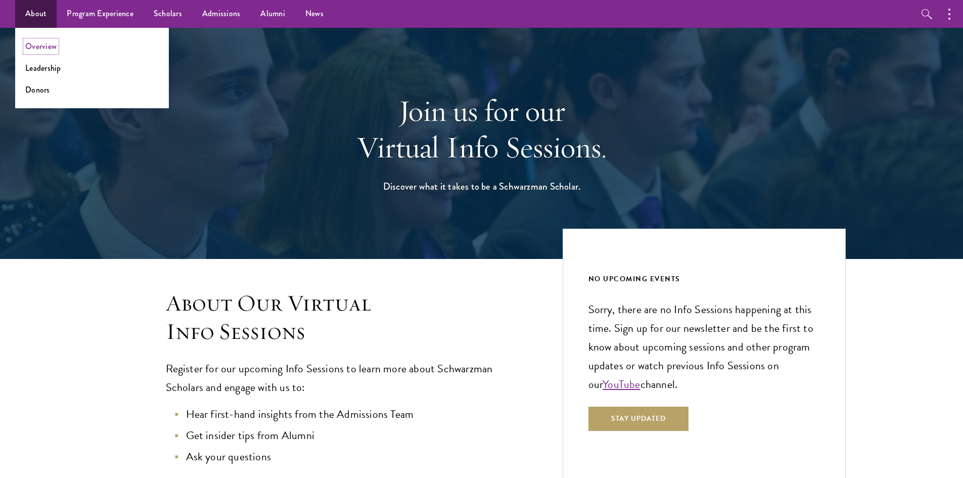
click at [43, 49] on link "Overview" at bounding box center [40, 46] width 31 height 12
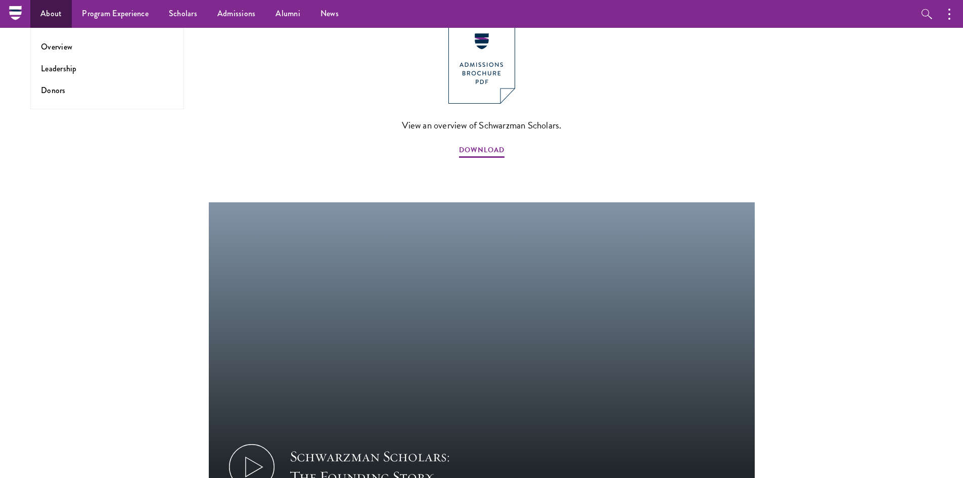
scroll to position [1163, 0]
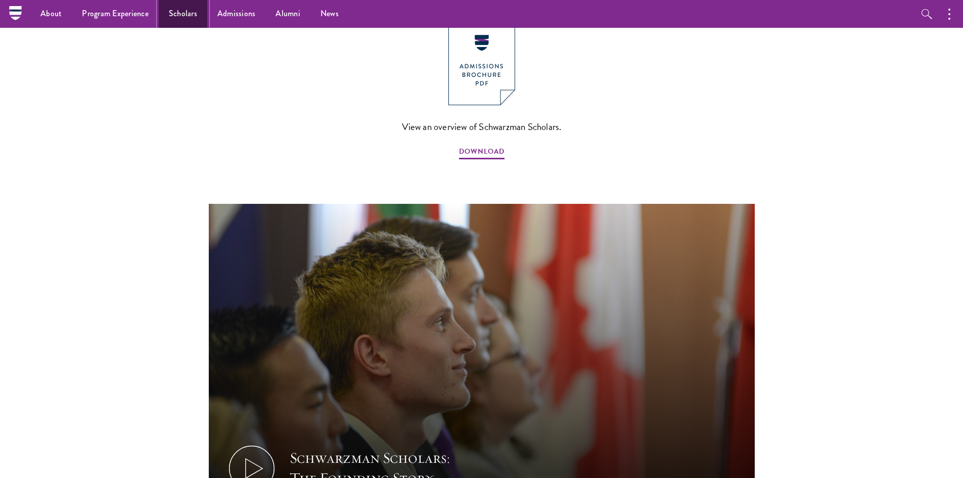
click at [165, 13] on link "Scholars" at bounding box center [183, 14] width 49 height 28
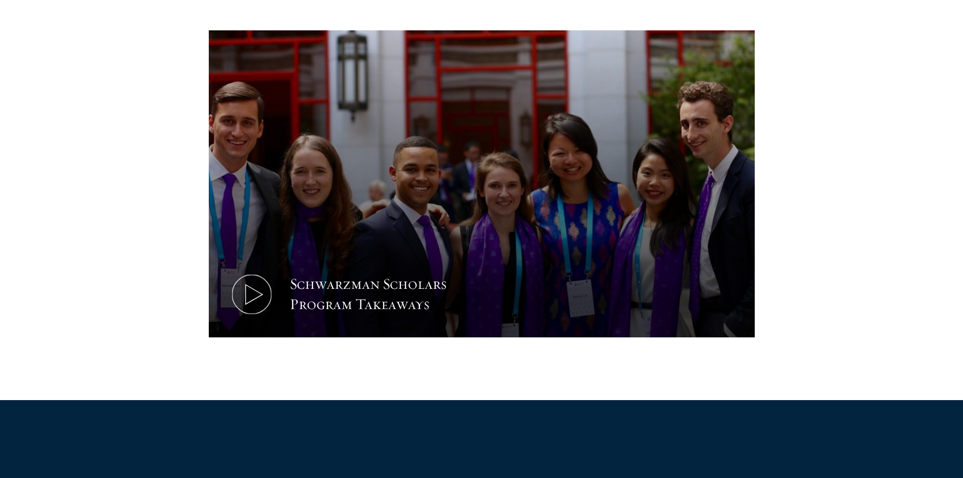
scroll to position [455, 0]
click at [253, 295] on icon at bounding box center [251, 293] width 45 height 45
